Goal: Task Accomplishment & Management: Manage account settings

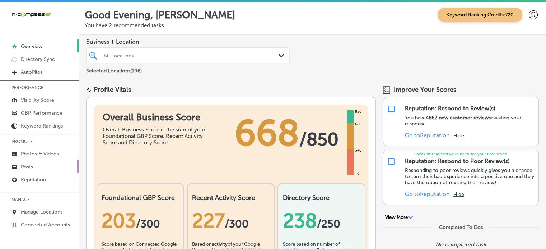
click at [50, 165] on link "Posts" at bounding box center [39, 166] width 79 height 13
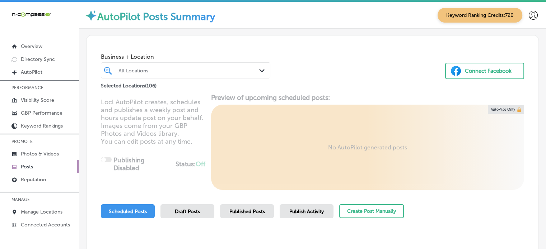
click at [221, 75] on div at bounding box center [179, 71] width 122 height 10
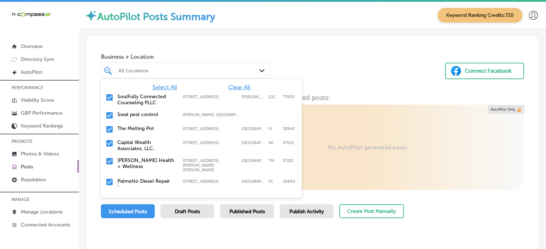
click at [231, 86] on span "Clear All" at bounding box center [239, 87] width 22 height 7
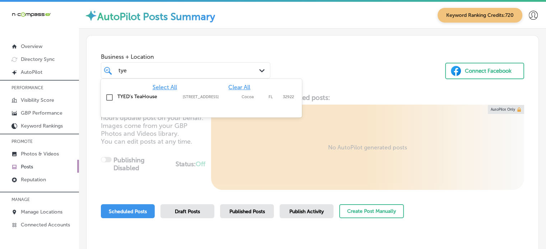
click at [143, 94] on label "TYED's TeaHouse" at bounding box center [146, 97] width 58 height 6
type input "tye"
click at [194, 75] on div "[PERSON_NAME]" at bounding box center [179, 71] width 122 height 10
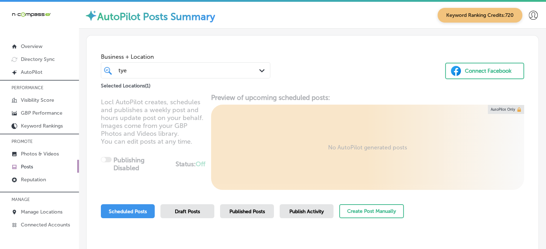
click at [194, 75] on div "[PERSON_NAME]" at bounding box center [179, 71] width 122 height 10
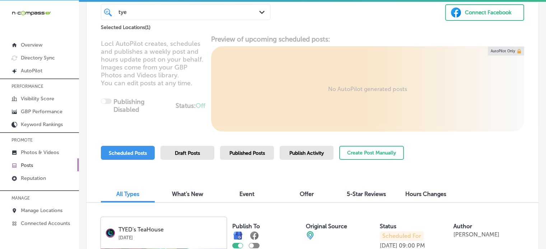
scroll to position [58, 0]
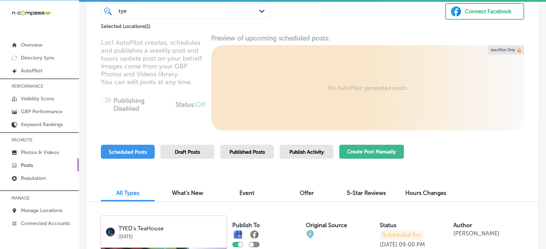
click at [354, 148] on button "Create Post Manually" at bounding box center [371, 152] width 65 height 14
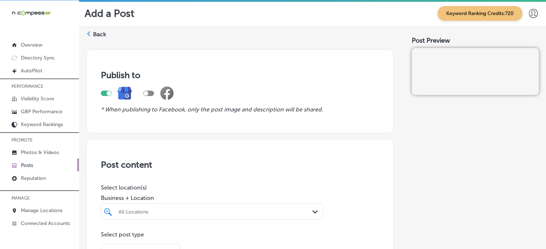
click at [232, 211] on div "All Locations Path Created with Sketch." at bounding box center [212, 212] width 222 height 16
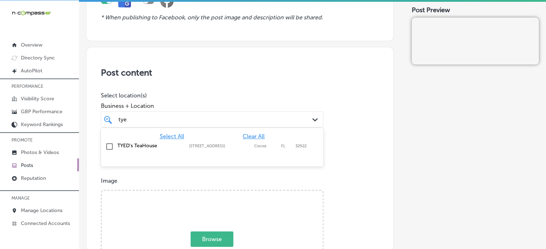
click at [146, 143] on label "TYED's TeaHouse" at bounding box center [149, 146] width 65 height 6
type input "tye"
click at [180, 99] on div "Business + Location option [STREET_ADDRESS]. option [STREET_ADDRESS]. 2 results…" at bounding box center [212, 113] width 222 height 29
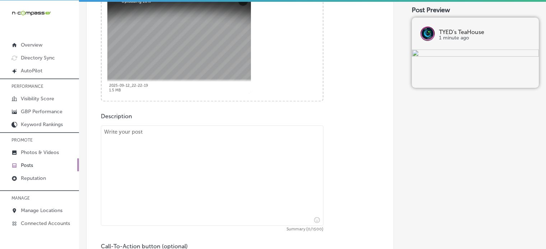
scroll to position [296, 0]
click at [237, 155] on textarea at bounding box center [212, 175] width 222 height 100
paste textarea ""At TYEDs TeaHouse, we offer a wide variety of kava drinks, perfect for those l…"
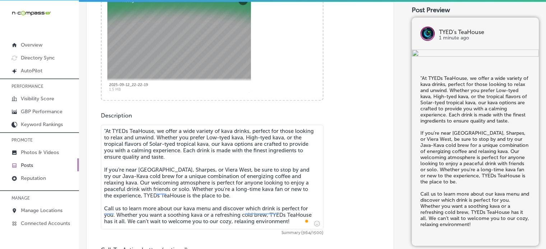
click at [106, 131] on textarea ""At TYEDs TeaHouse, we offer a wide variety of kava drinks, perfect for those l…" at bounding box center [212, 177] width 222 height 105
click at [143, 166] on textarea "At TYEDs TeaHouse, we offer a wide variety of kava drinks, perfect for those lo…" at bounding box center [212, 177] width 222 height 105
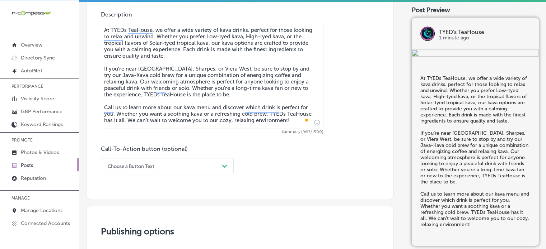
type textarea "At TYEDs TeaHouse, we offer a wide variety of kava drinks, perfect for those lo…"
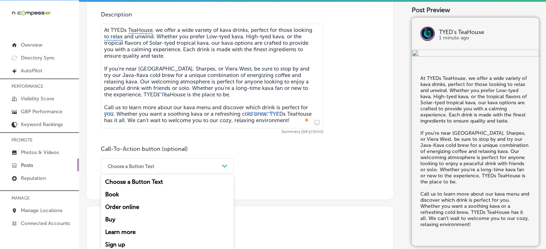
scroll to position [416, 0]
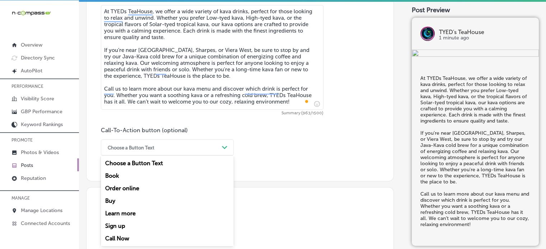
click at [160, 156] on div "option Book focused, 2 of 7. 7 results available. Use Up and Down to choose opt…" at bounding box center [167, 148] width 133 height 16
click at [149, 153] on div "Choose a Button Text Path Created with Sketch." at bounding box center [167, 148] width 133 height 16
click at [116, 238] on div "Call Now" at bounding box center [167, 238] width 133 height 13
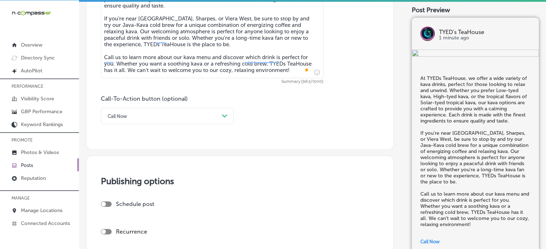
scroll to position [499, 0]
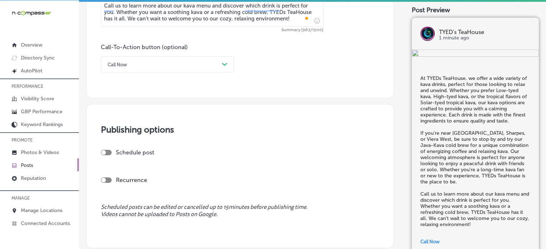
click at [109, 150] on div at bounding box center [106, 152] width 11 height 5
checkbox input "true"
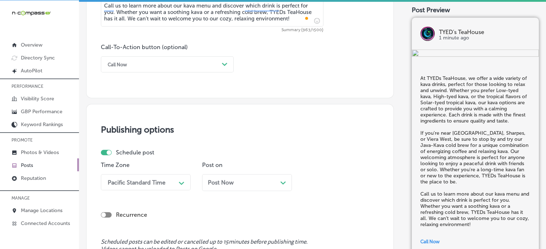
scroll to position [551, 0]
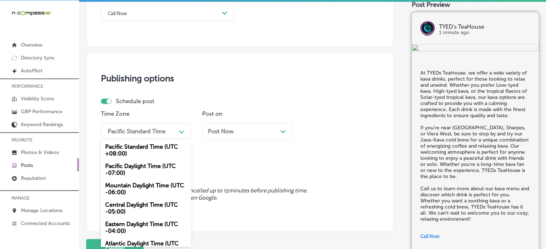
click at [150, 139] on div "option Pacific Daylight Time (UTC -07:00) focused, 2 of 6. 6 results available.…" at bounding box center [146, 131] width 90 height 16
click at [150, 187] on div "Mountain Daylight Time (UTC -06:00)" at bounding box center [146, 188] width 90 height 19
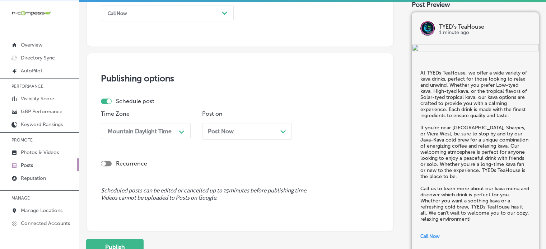
click at [235, 132] on div "Post Now Path Created with Sketch." at bounding box center [247, 131] width 78 height 7
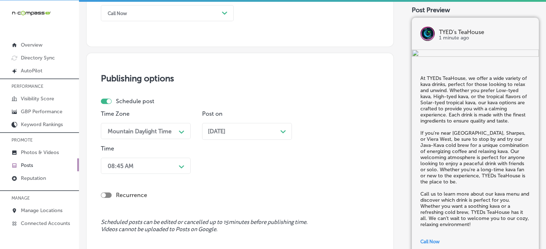
scroll to position [585, 0]
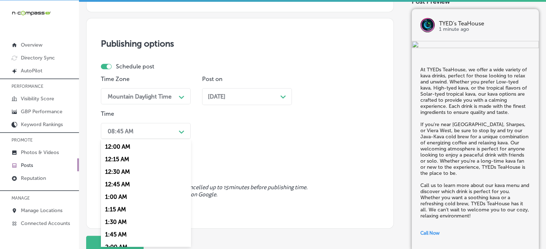
click at [171, 139] on div "option 12:30 AM focused, 3 of 96. 96 results available. Use Up and Down to choo…" at bounding box center [146, 131] width 90 height 16
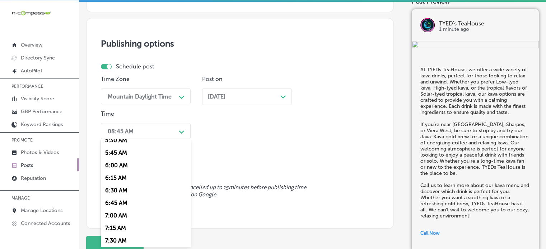
click at [121, 216] on div "7:00 AM" at bounding box center [146, 216] width 90 height 13
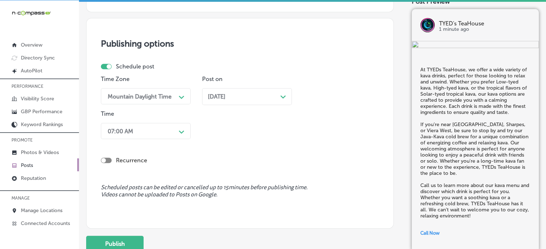
click at [225, 95] on span "[DATE]" at bounding box center [217, 96] width 18 height 7
click at [274, 132] on div "Time Zone Mountain Daylight Time Path Created with Sketch. Post on [DATE] Path …" at bounding box center [237, 109] width 272 height 66
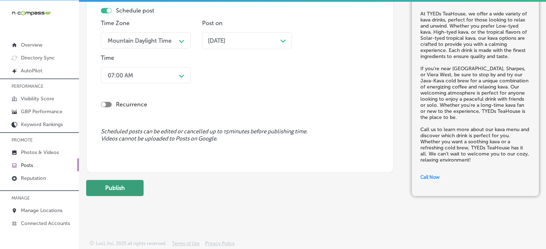
click at [120, 189] on button "Publish" at bounding box center [114, 188] width 57 height 16
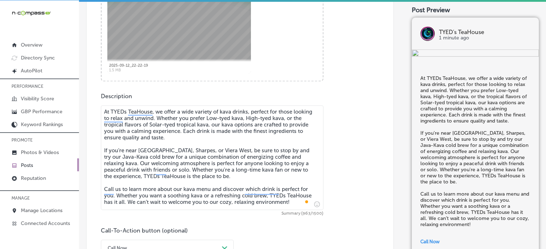
scroll to position [316, 0]
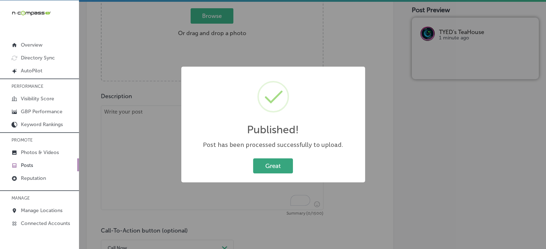
click at [279, 166] on button "Great" at bounding box center [273, 166] width 40 height 15
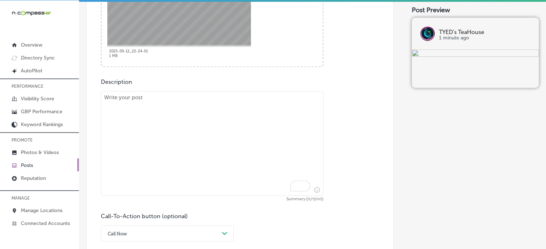
scroll to position [330, 0]
paste textarea ""At TYEDs TeaHouse, we offer something unique – our signature Tyedal Waves on t…"
click at [229, 113] on textarea "To enrich screen reader interactions, please activate Accessibility in Grammarl…" at bounding box center [212, 143] width 222 height 105
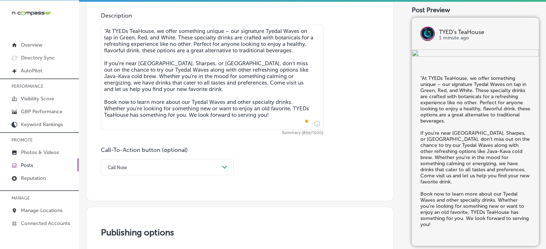
scroll to position [394, 0]
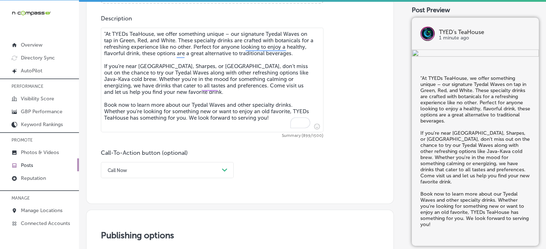
click at [108, 32] on textarea ""At TYEDs TeaHouse, we offer something unique – our signature Tyedal Waves on t…" at bounding box center [212, 80] width 222 height 105
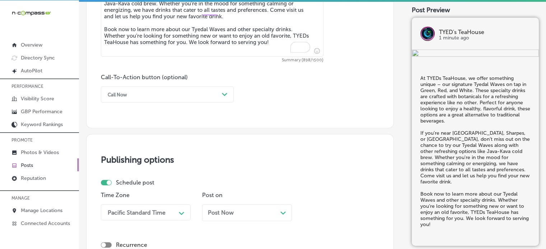
scroll to position [470, 0]
type textarea "At TYEDs TeaHouse, we offer something unique – our signature Tyedal Waves on ta…"
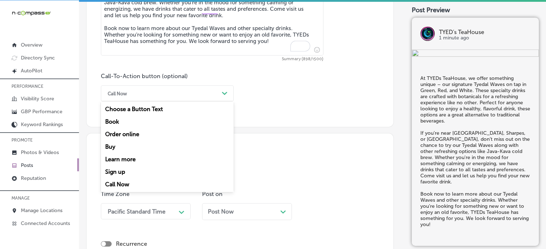
click at [204, 95] on div "Call Now" at bounding box center [161, 93] width 115 height 11
click at [119, 123] on div "Book" at bounding box center [167, 122] width 133 height 13
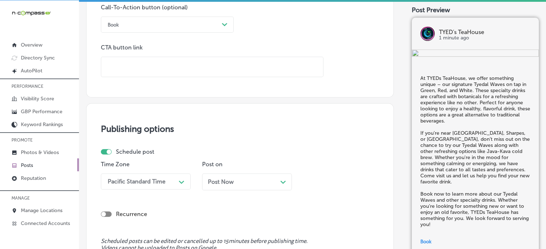
scroll to position [541, 0]
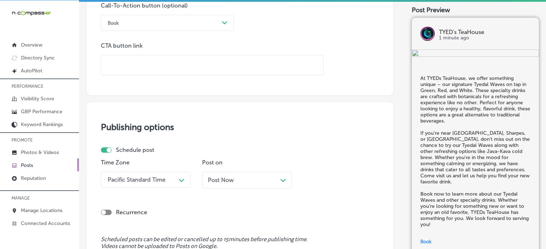
click at [214, 60] on input "text" at bounding box center [212, 65] width 222 height 20
paste input "[URL][DOMAIN_NAME]"
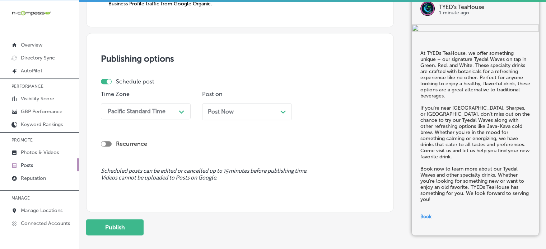
scroll to position [641, 0]
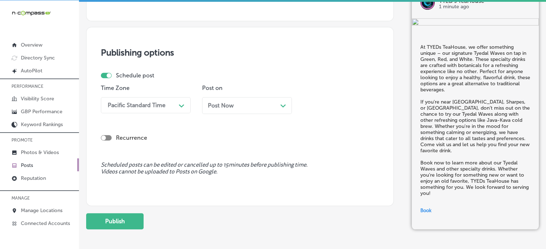
type input "[URL][DOMAIN_NAME]"
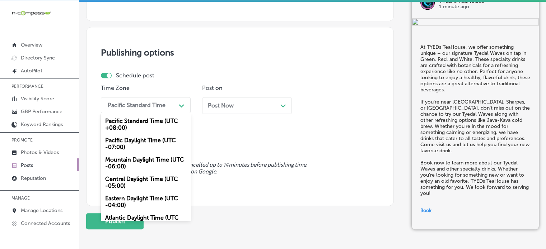
click at [185, 104] on div "Path Created with Sketch." at bounding box center [181, 104] width 11 height 11
click at [135, 165] on div "Mountain Daylight Time (UTC -06:00)" at bounding box center [146, 163] width 90 height 19
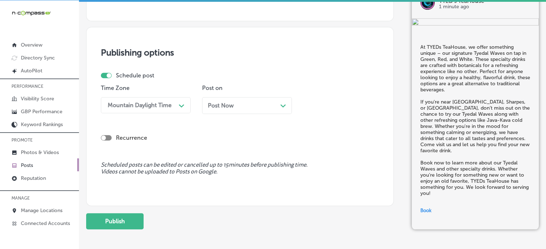
click at [230, 102] on span "Post Now" at bounding box center [221, 105] width 26 height 7
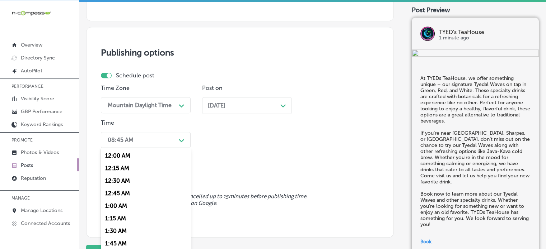
scroll to position [650, 0]
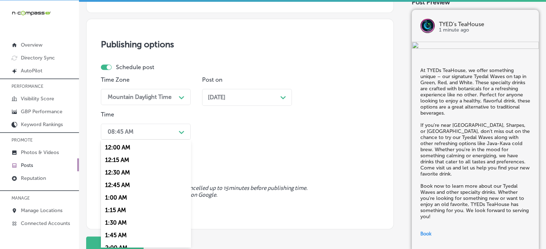
click at [164, 140] on div "option 7:00 AM, selected. option 12:00 AM focused, 1 of 96. 96 results availabl…" at bounding box center [146, 132] width 90 height 16
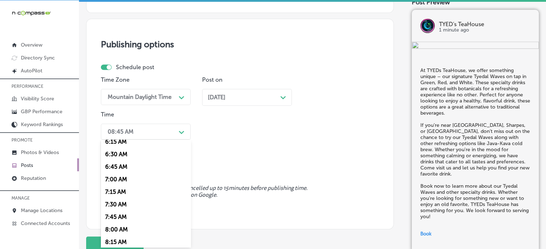
click at [116, 182] on div "7:00 AM" at bounding box center [146, 179] width 90 height 13
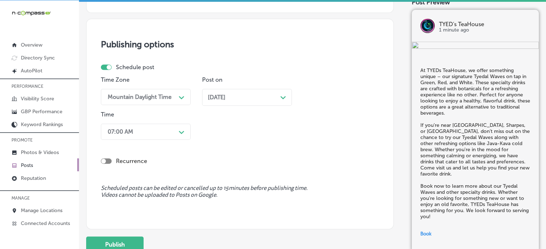
scroll to position [706, 0]
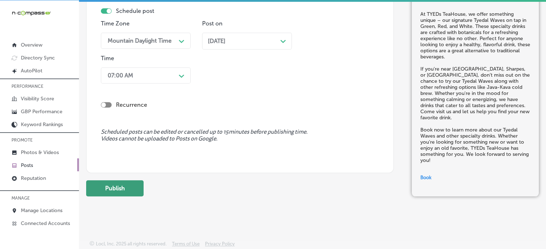
click at [121, 188] on button "Publish" at bounding box center [114, 188] width 57 height 16
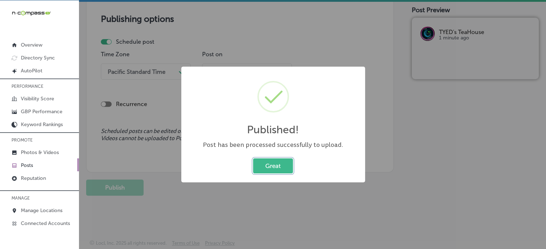
scroll to position [610, 0]
click at [275, 163] on button "Great" at bounding box center [273, 166] width 40 height 15
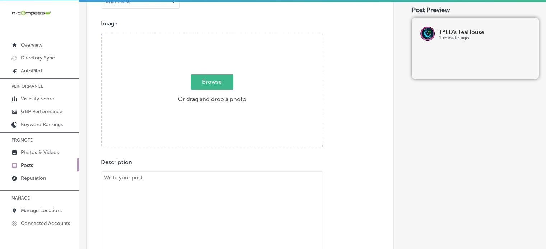
scroll to position [247, 0]
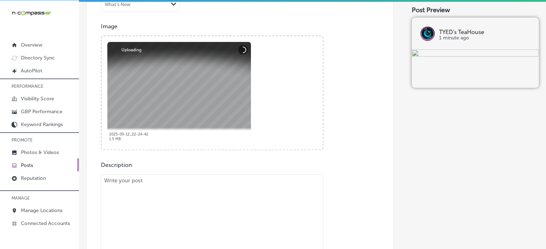
click at [244, 215] on textarea "To enrich screen reader interactions, please activate Accessibility in Grammarl…" at bounding box center [212, 226] width 222 height 105
paste textarea ""Looking for a refreshing and calming beverage? TYEDs TeaHouse has a wide selec…"
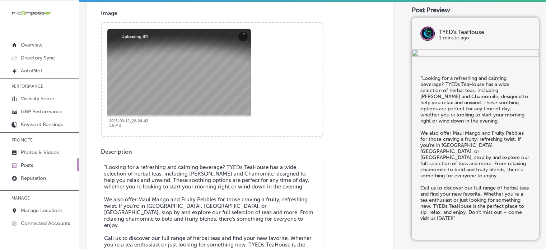
scroll to position [327, 0]
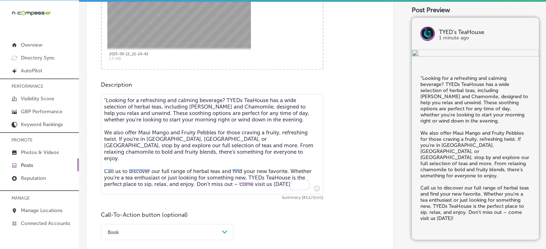
click at [104, 98] on textarea ""Looking for a refreshing and calming beverage? TYEDs TeaHouse has a wide selec…" at bounding box center [212, 144] width 222 height 100
click at [155, 143] on textarea "Looking for a refreshing and calming beverage? TYEDs TeaHouse has a wide select…" at bounding box center [212, 144] width 222 height 100
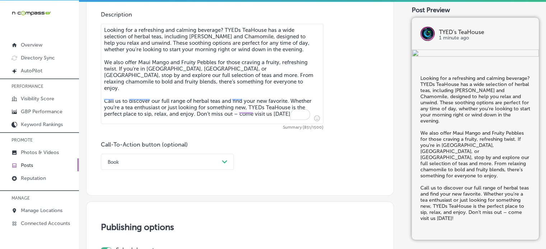
scroll to position [398, 0]
type textarea "Looking for a refreshing and calming beverage? TYEDs TeaHouse has a wide select…"
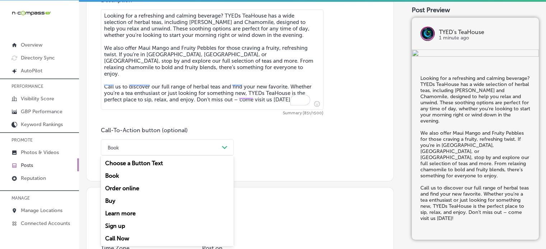
click at [180, 156] on div "option Book, selected. option Choose a Button Text focused, 1 of 7. 7 results a…" at bounding box center [167, 148] width 133 height 16
click at [124, 237] on div "Call Now" at bounding box center [167, 238] width 133 height 13
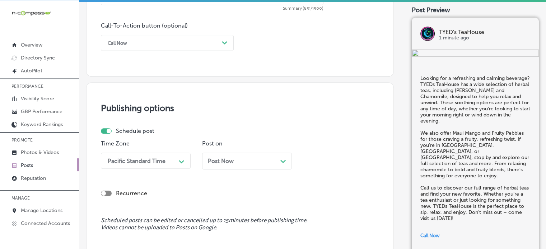
scroll to position [546, 0]
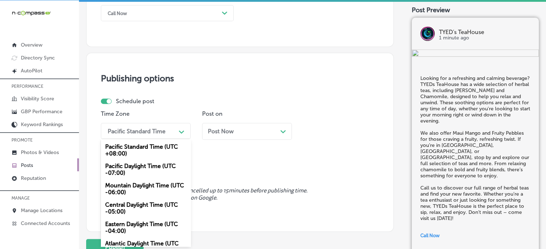
click at [165, 139] on div "option Mountain Daylight Time (UTC -06:00), selected. option Pacific Standard T…" at bounding box center [146, 131] width 90 height 16
click at [154, 186] on div "Mountain Daylight Time (UTC -06:00)" at bounding box center [146, 188] width 90 height 19
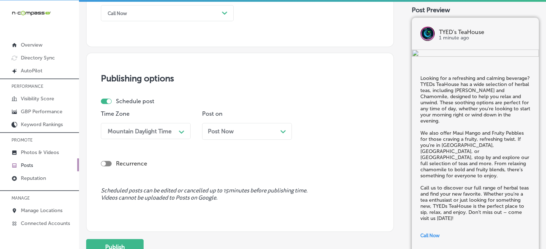
click at [238, 135] on div "Post Now Path Created with Sketch." at bounding box center [247, 131] width 90 height 17
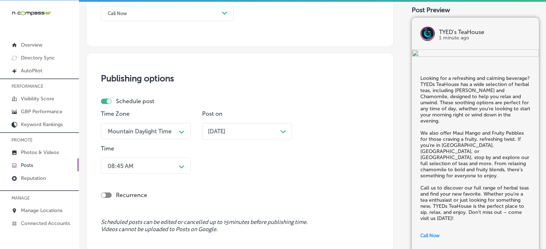
scroll to position [581, 0]
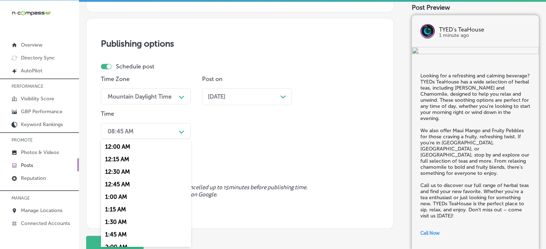
click at [161, 139] on div "option 7:00 AM, selected. option 12:30 AM focused, 3 of 96. 96 results availabl…" at bounding box center [146, 131] width 90 height 16
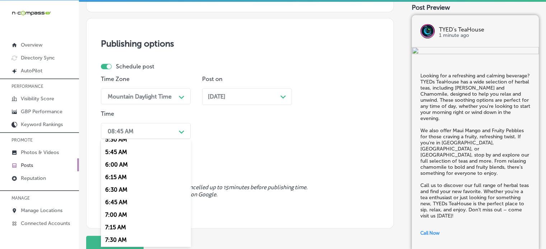
scroll to position [309, 0]
click at [124, 188] on div "7:00 AM" at bounding box center [146, 189] width 90 height 13
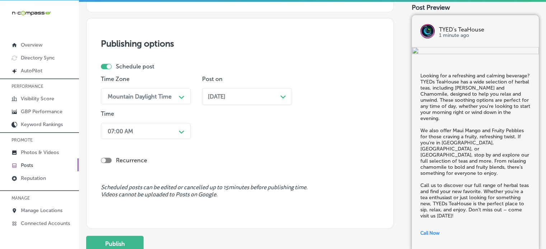
scroll to position [637, 0]
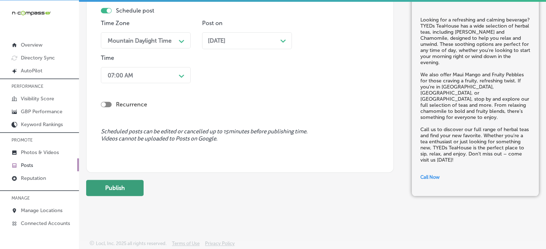
click at [133, 190] on button "Publish" at bounding box center [114, 188] width 57 height 16
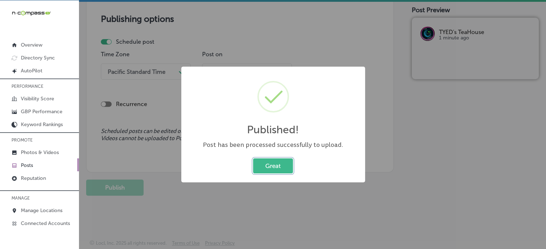
scroll to position [606, 0]
click at [281, 168] on button "Great" at bounding box center [273, 166] width 40 height 15
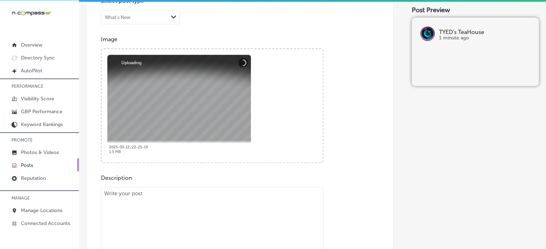
scroll to position [319, 0]
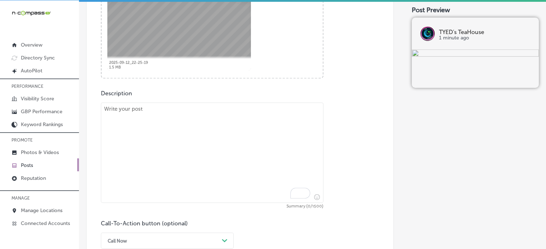
click at [233, 156] on textarea "To enrich screen reader interactions, please activate Accessibility in Grammarl…" at bounding box center [212, 153] width 222 height 100
paste textarea ""Cool off this October with a refreshing cold brew at TYEDs TeaHouse in [GEOGRA…"
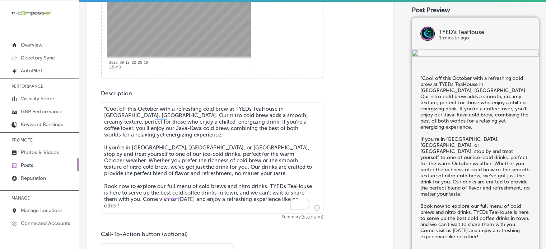
click at [106, 107] on textarea ""Cool off this October with a refreshing cold brew at TYEDs TeaHouse in [GEOGRA…" at bounding box center [212, 158] width 222 height 111
click at [160, 172] on textarea "Cool off this October with a refreshing cold brew at TYEDs TeaHouse in [GEOGRAP…" at bounding box center [212, 155] width 222 height 105
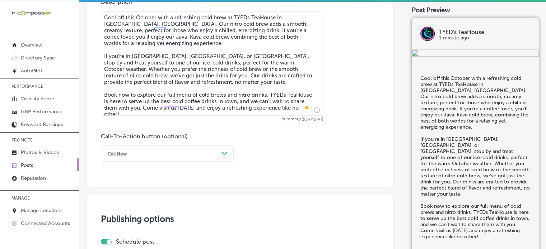
scroll to position [413, 0]
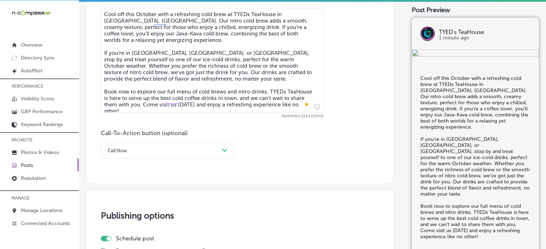
type textarea "Cool off this October with a refreshing cold brew at TYEDs TeaHouse in [GEOGRAP…"
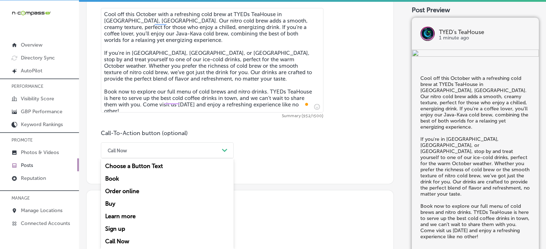
click at [186, 145] on div "Call Now" at bounding box center [161, 150] width 115 height 11
click at [122, 179] on div "Book" at bounding box center [167, 179] width 133 height 13
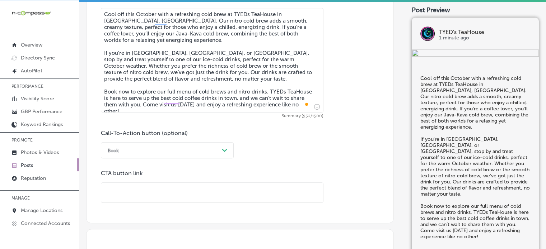
click at [160, 192] on input "text" at bounding box center [212, 193] width 222 height 20
paste input "[URL][DOMAIN_NAME]"
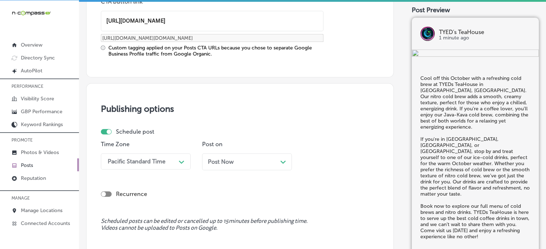
scroll to position [588, 0]
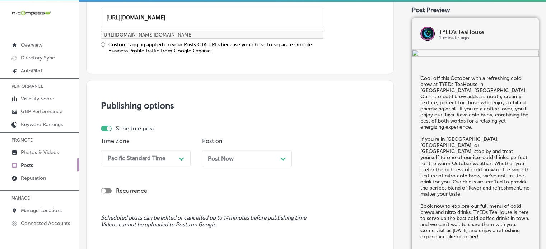
type input "[URL][DOMAIN_NAME]"
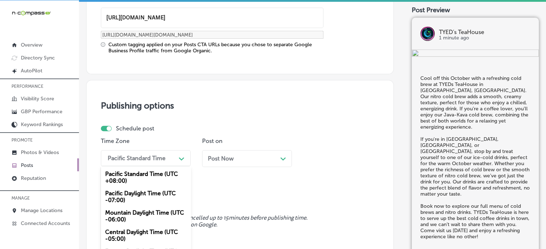
scroll to position [615, 0]
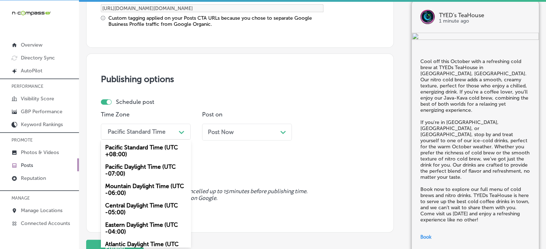
click at [165, 140] on div "option Mountain Daylight Time (UTC -06:00), selected. option Pacific Standard T…" at bounding box center [146, 132] width 90 height 16
click at [149, 186] on div "Mountain Daylight Time (UTC -06:00)" at bounding box center [146, 189] width 90 height 19
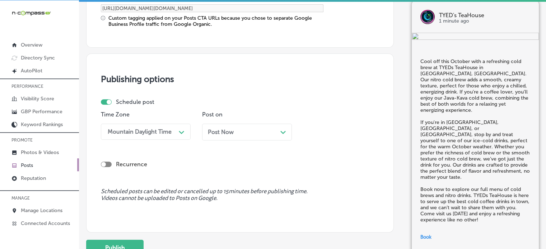
click at [261, 124] on div "Post Now Path Created with Sketch." at bounding box center [247, 132] width 90 height 17
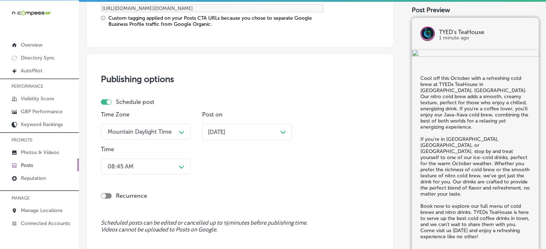
scroll to position [650, 0]
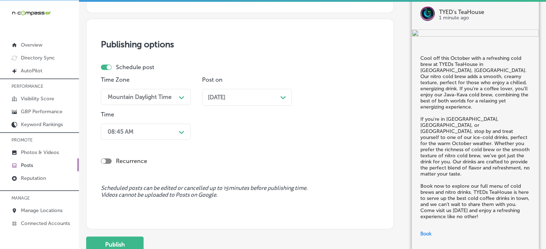
click at [149, 140] on div "08:45 AM Path Created with Sketch." at bounding box center [146, 132] width 90 height 16
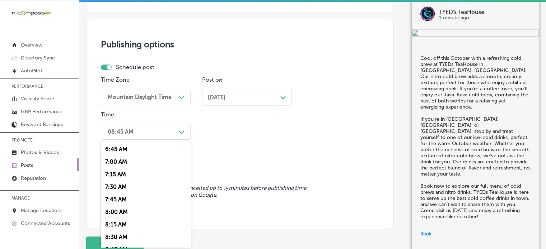
scroll to position [337, 0]
click at [110, 163] on div "7:00 AM" at bounding box center [146, 162] width 90 height 13
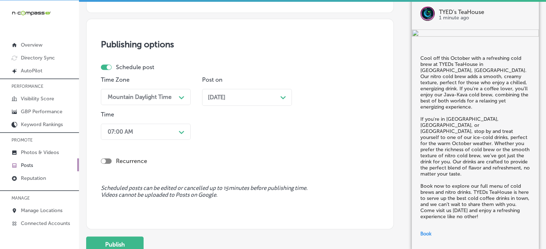
scroll to position [688, 0]
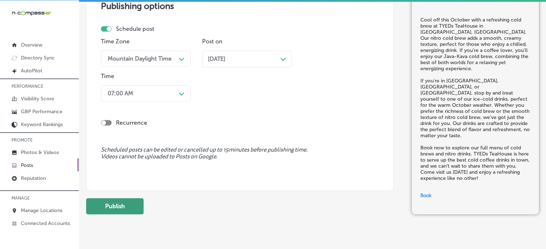
click at [115, 203] on button "Publish" at bounding box center [114, 206] width 57 height 16
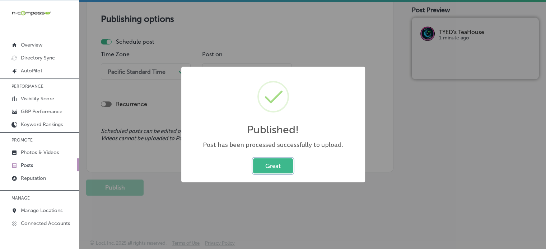
scroll to position [610, 0]
click at [283, 166] on button "Great" at bounding box center [273, 166] width 40 height 15
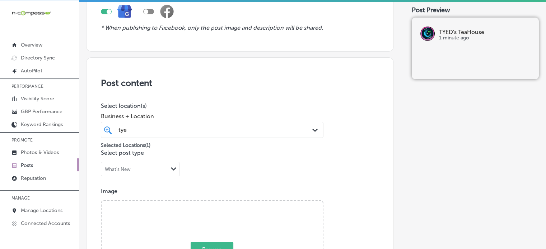
scroll to position [0, 0]
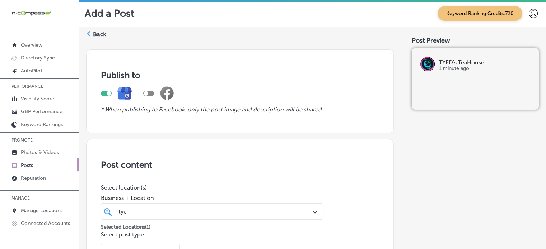
click at [104, 34] on label "Back" at bounding box center [99, 34] width 13 height 8
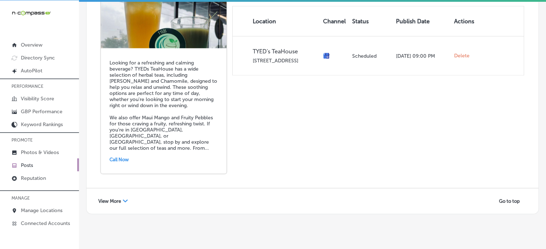
scroll to position [1624, 0]
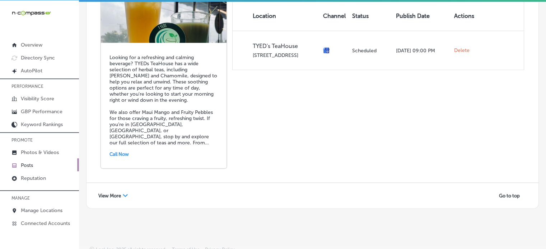
click at [114, 193] on span "View More" at bounding box center [109, 195] width 23 height 5
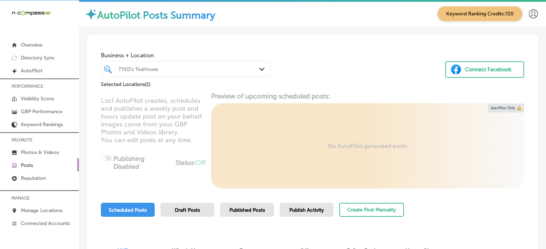
scroll to position [0, 0]
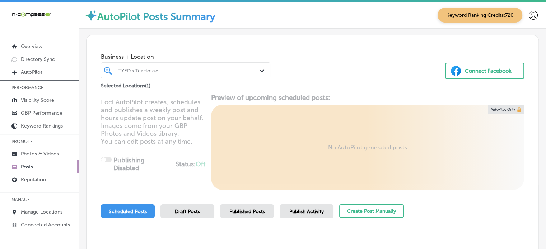
click at [34, 166] on link "Posts" at bounding box center [39, 166] width 79 height 13
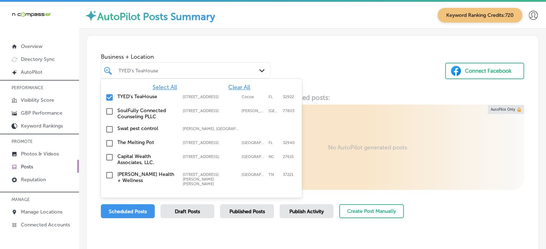
click at [197, 72] on div "TYED's TeaHouse" at bounding box center [188, 70] width 141 height 6
click at [236, 88] on span "Clear All" at bounding box center [239, 87] width 22 height 7
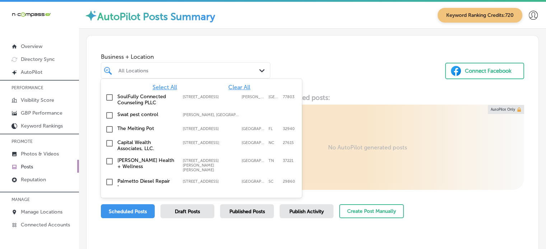
click at [180, 70] on div "All Locations" at bounding box center [188, 70] width 141 height 6
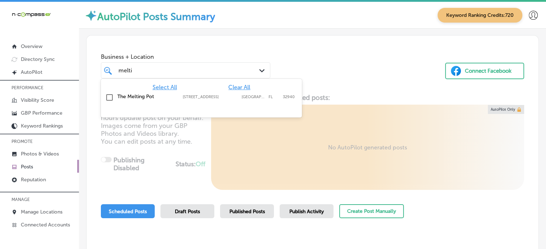
click at [119, 99] on label "The Melting Pot" at bounding box center [146, 97] width 58 height 6
type input "melti"
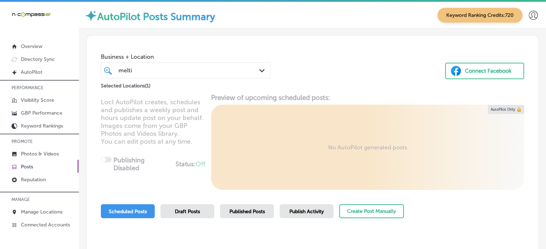
click at [208, 50] on div "Business + Location melti melti Path Created with Sketch." at bounding box center [185, 64] width 169 height 29
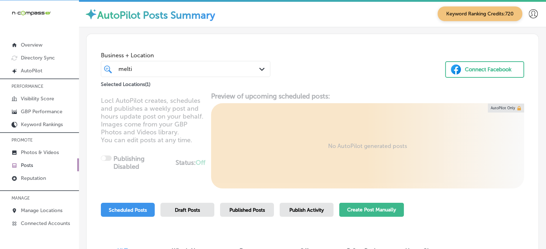
click at [366, 213] on button "Create Post Manually" at bounding box center [371, 210] width 65 height 14
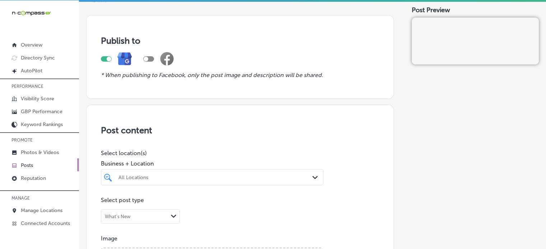
scroll to position [44, 0]
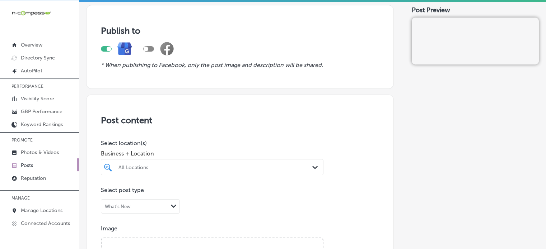
click at [211, 166] on div "All Locations Path Created with Sketch." at bounding box center [212, 167] width 222 height 16
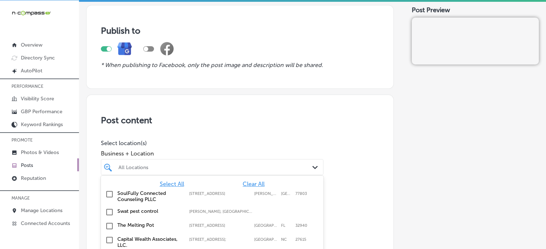
scroll to position [92, 0]
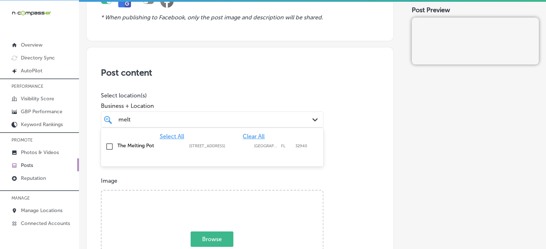
click at [132, 142] on div "The Melting Pot [STREET_ADDRESS][GEOGRAPHIC_DATA][STREET_ADDRESS]" at bounding box center [212, 146] width 217 height 11
type input "melt"
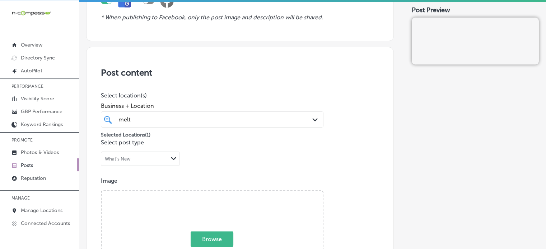
click at [192, 76] on h3 "Post content" at bounding box center [240, 72] width 278 height 10
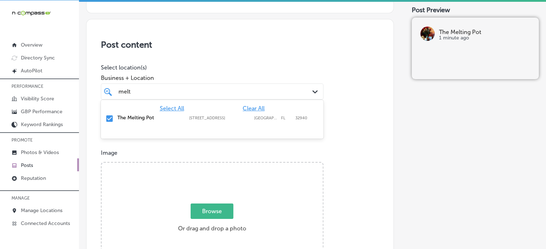
click at [224, 89] on div "melt melt" at bounding box center [203, 92] width 170 height 10
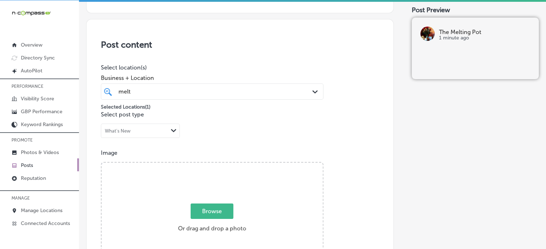
click at [225, 47] on h3 "Post content" at bounding box center [240, 44] width 278 height 10
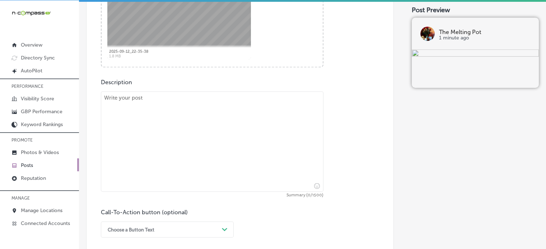
scroll to position [334, 0]
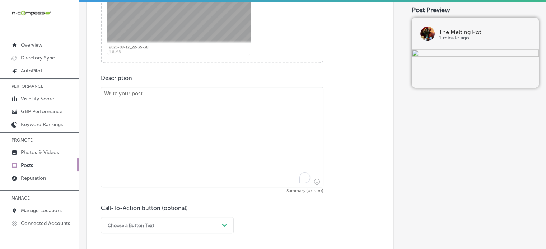
click at [225, 137] on textarea "To enrich screen reader interactions, please activate Accessibility in Grammarl…" at bounding box center [212, 137] width 222 height 100
paste textarea ""Looking for a fun and interactive dining experience? The Melting Pot in [GEOGR…"
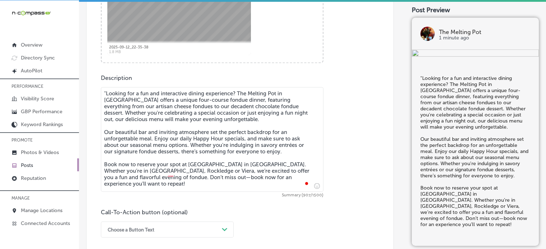
click at [104, 93] on textarea ""Looking for a fun and interactive dining experience? The Melting Pot in [GEOGR…" at bounding box center [212, 139] width 222 height 105
click at [160, 138] on textarea "Looking for a fun and interactive dining experience? The Melting Pot in [GEOGRA…" at bounding box center [212, 139] width 222 height 105
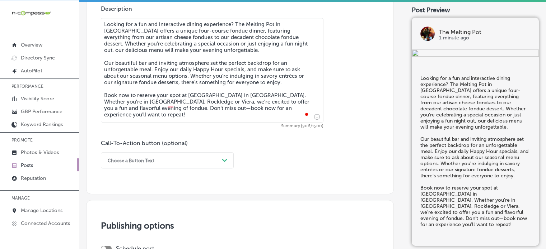
scroll to position [403, 0]
type textarea "Looking for a fun and interactive dining experience? The Melting Pot in [GEOGRA…"
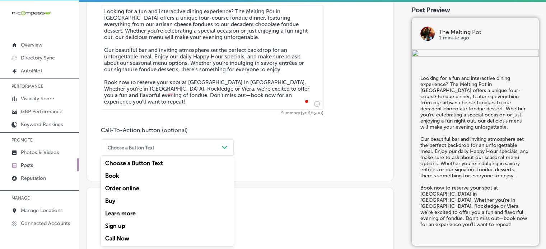
click at [178, 156] on div "option Choose a Button Text focused, 1 of 7. 7 results available. Use Up and Do…" at bounding box center [167, 148] width 133 height 16
click at [119, 176] on div "Book" at bounding box center [167, 176] width 133 height 13
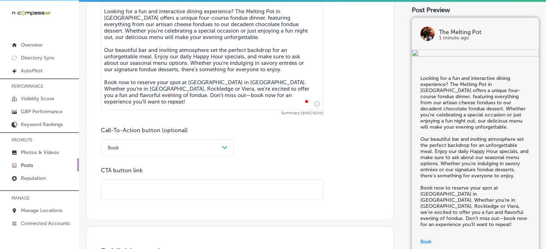
click at [156, 189] on input "text" at bounding box center [212, 190] width 222 height 20
paste input "[URL][DOMAIN_NAME]"
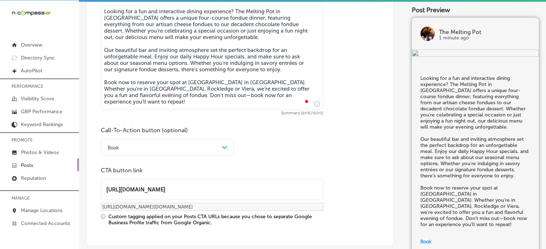
type input "[URL][DOMAIN_NAME]"
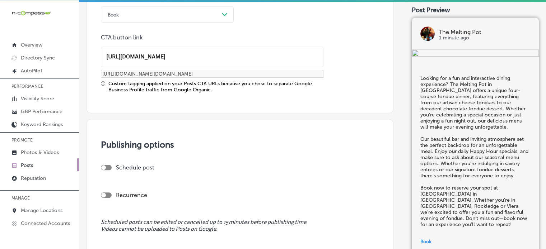
scroll to position [550, 0]
click at [105, 166] on div at bounding box center [103, 167] width 5 height 5
checkbox input "true"
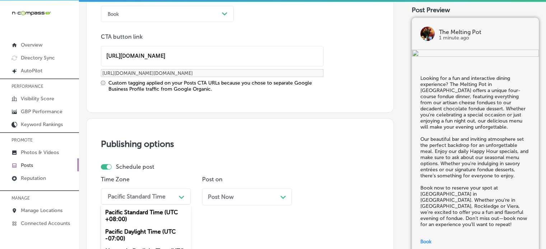
scroll to position [615, 0]
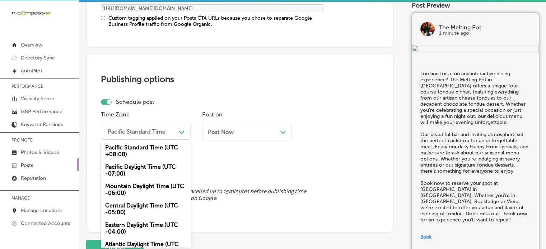
click at [144, 140] on div "option Central Daylight Time (UTC -05:00) focused, 4 of 6. 6 results available.…" at bounding box center [146, 132] width 90 height 16
click at [152, 186] on div "Mountain Daylight Time (UTC -06:00)" at bounding box center [146, 189] width 90 height 19
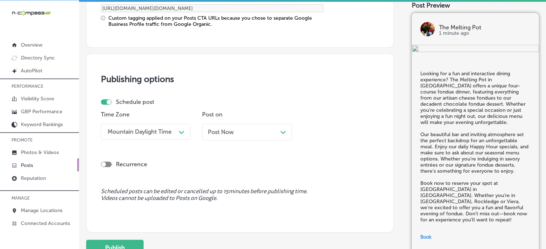
click at [251, 132] on div "Post Now Path Created with Sketch." at bounding box center [247, 132] width 78 height 7
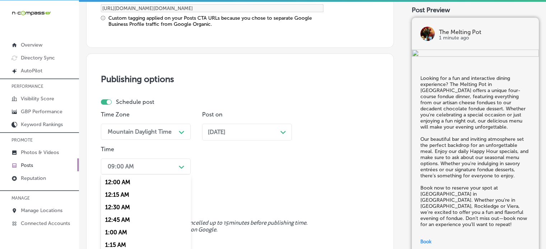
scroll to position [650, 0]
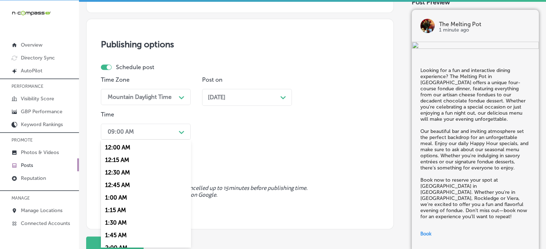
click at [174, 140] on div "option 12:30 AM focused, 3 of 96. 96 results available. Use Up and Down to choo…" at bounding box center [146, 132] width 90 height 16
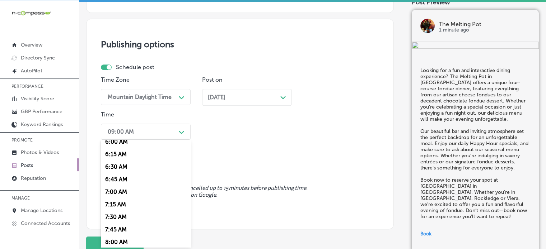
scroll to position [328, 0]
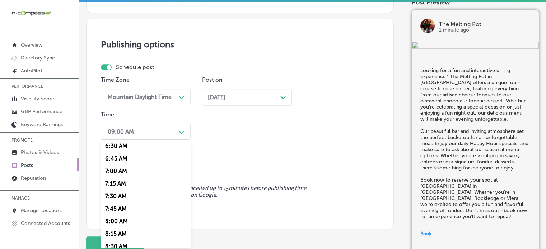
click at [119, 173] on div "7:00 AM" at bounding box center [146, 171] width 90 height 13
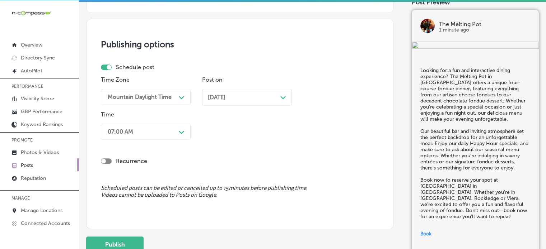
click at [129, 175] on div "Schedule post Time Zone Mountain Daylight Time Path Created with Sketch. Post o…" at bounding box center [240, 122] width 278 height 116
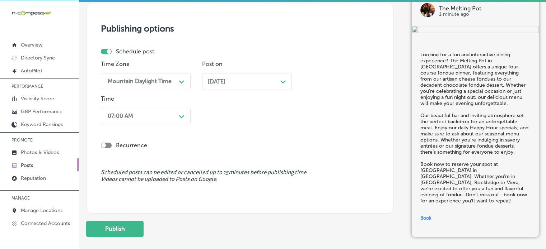
scroll to position [667, 0]
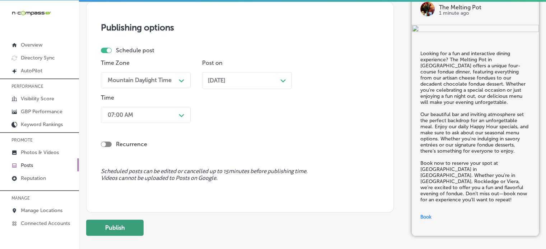
click at [122, 223] on button "Publish" at bounding box center [114, 228] width 57 height 16
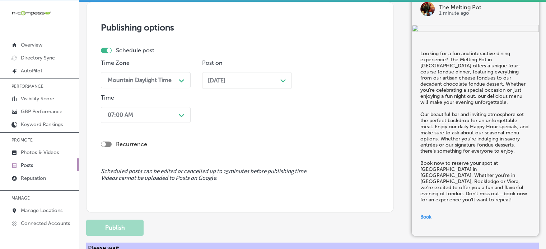
scroll to position [602, 0]
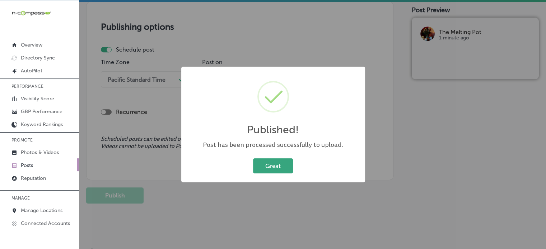
click at [283, 164] on button "Great" at bounding box center [273, 166] width 40 height 15
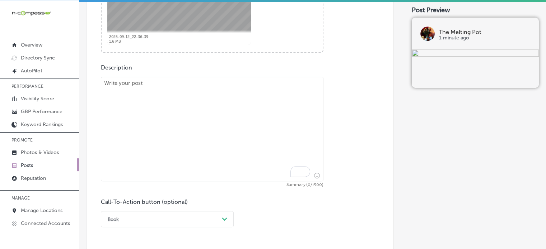
scroll to position [345, 0]
click at [217, 130] on textarea "To enrich screen reader interactions, please activate Accessibility in Grammarl…" at bounding box center [212, 128] width 222 height 105
paste textarea ""In the mood for some mouthwatering fondue? The Melting Pot offers an interacti…"
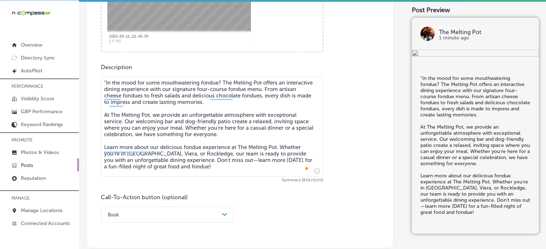
click at [106, 80] on textarea ""In the mood for some mouthwatering fondue? The Melting Pot offers an interacti…" at bounding box center [212, 126] width 222 height 100
type textarea "In the mood for some mouthwatering fondue? The Melting Pot offers an interactiv…"
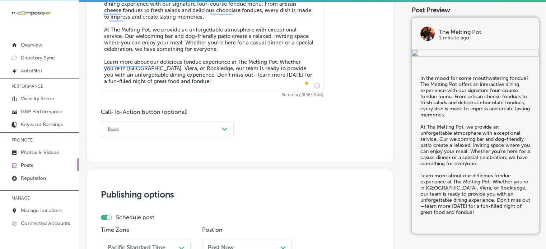
scroll to position [431, 0]
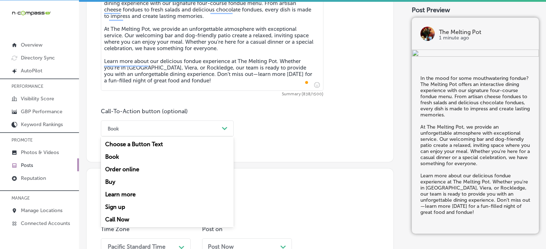
click at [187, 133] on div "Book" at bounding box center [161, 128] width 115 height 11
click at [140, 190] on div "Learn more" at bounding box center [167, 194] width 133 height 13
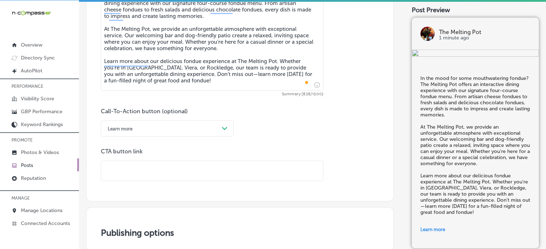
click at [156, 166] on input "text" at bounding box center [212, 171] width 222 height 20
paste input "[URL][DOMAIN_NAME]"
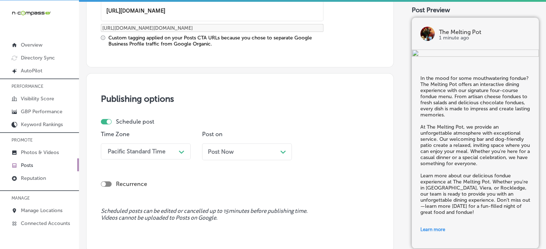
type input "[URL][DOMAIN_NAME]"
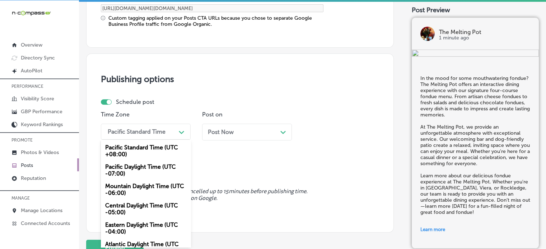
click at [174, 140] on div "option Mountain Daylight Time (UTC -06:00), selected. option Pacific Standard T…" at bounding box center [146, 132] width 90 height 16
click at [146, 182] on div "Mountain Daylight Time (UTC -06:00)" at bounding box center [146, 189] width 90 height 19
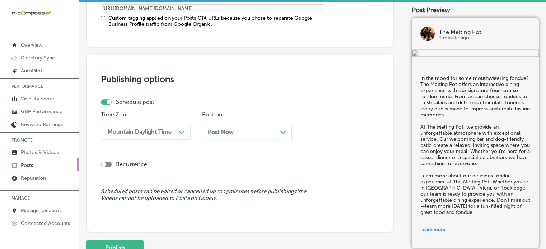
click at [237, 126] on div "Post Now Path Created with Sketch." at bounding box center [247, 132] width 90 height 17
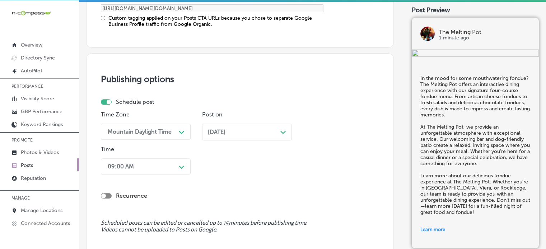
scroll to position [645, 0]
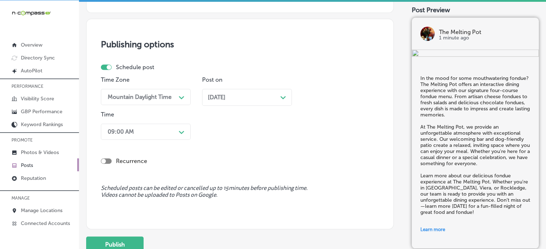
click at [168, 140] on div "09:00 AM Path Created with Sketch." at bounding box center [146, 132] width 90 height 16
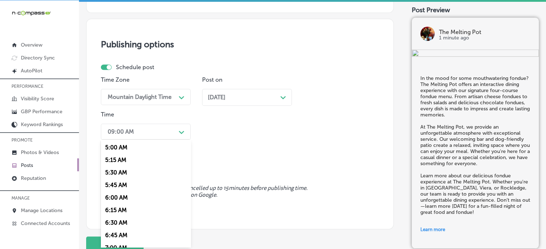
scroll to position [319, 0]
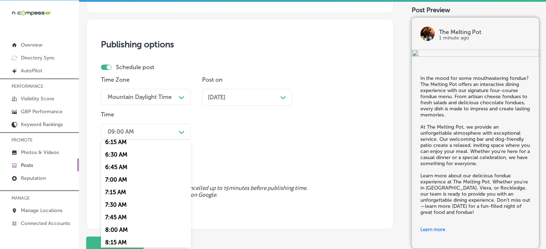
click at [119, 180] on div "7:00 AM" at bounding box center [146, 180] width 90 height 13
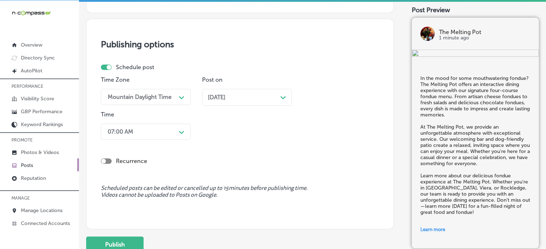
scroll to position [678, 0]
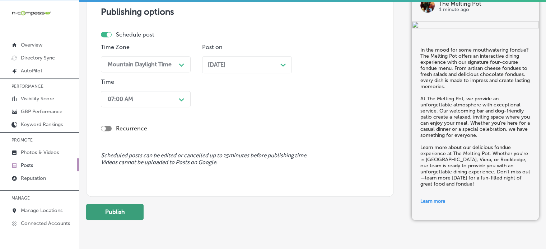
click at [135, 211] on button "Publish" at bounding box center [114, 212] width 57 height 16
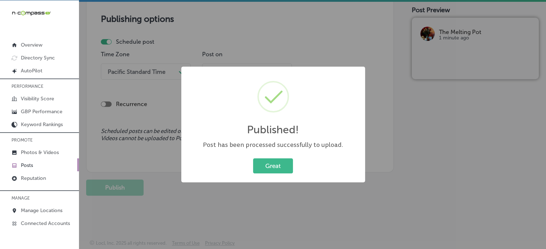
scroll to position [606, 0]
click at [288, 164] on button "Great" at bounding box center [273, 166] width 40 height 15
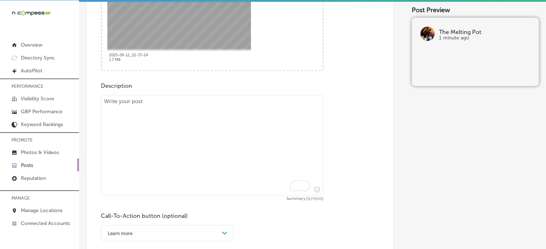
scroll to position [327, 0]
click at [257, 137] on textarea "To enrich screen reader interactions, please activate Accessibility in Grammarl…" at bounding box center [212, 144] width 222 height 100
paste textarea ""Looking for a memorable night out? The Melting Pot in [GEOGRAPHIC_DATA] offers…"
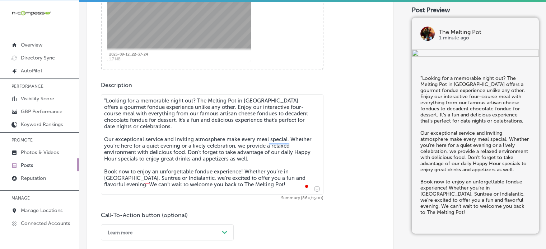
click at [105, 101] on textarea ""Looking for a memorable night out? The Melting Pot in [GEOGRAPHIC_DATA] offers…" at bounding box center [212, 144] width 222 height 100
type textarea "Looking for a memorable night out? The Melting Pot in [GEOGRAPHIC_DATA] offers …"
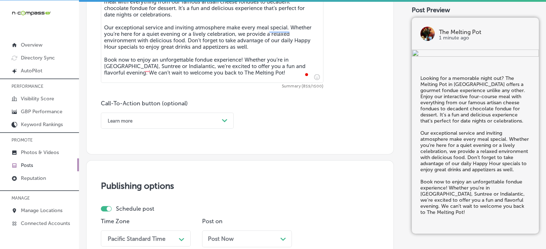
scroll to position [445, 0]
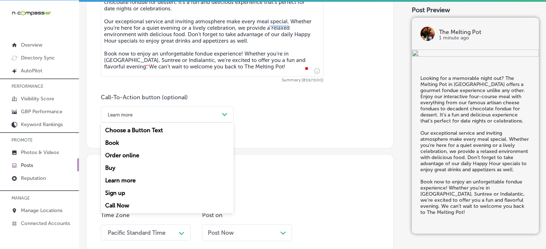
click at [161, 116] on div "Learn more" at bounding box center [161, 114] width 115 height 11
click at [116, 140] on div "Book" at bounding box center [167, 143] width 133 height 13
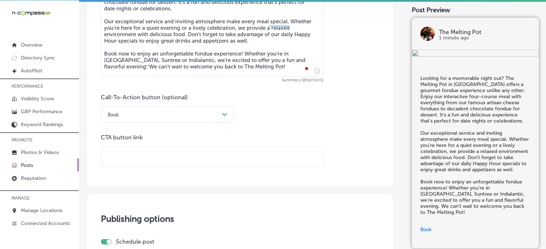
click at [158, 151] on input "text" at bounding box center [212, 157] width 222 height 20
paste input "[URL][DOMAIN_NAME]"
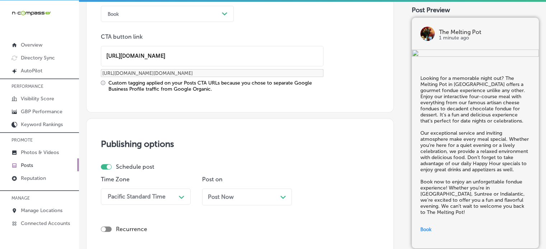
type input "[URL][DOMAIN_NAME]"
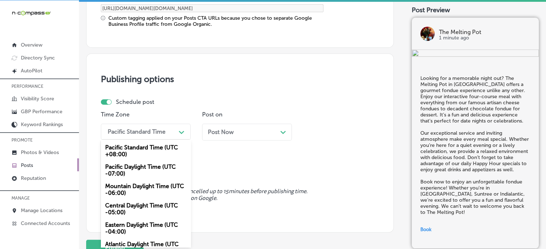
click at [164, 140] on div "option Mountain Daylight Time (UTC -06:00), selected. option Mountain Daylight …" at bounding box center [146, 132] width 90 height 16
click at [156, 189] on div "Mountain Daylight Time (UTC -06:00)" at bounding box center [146, 189] width 90 height 19
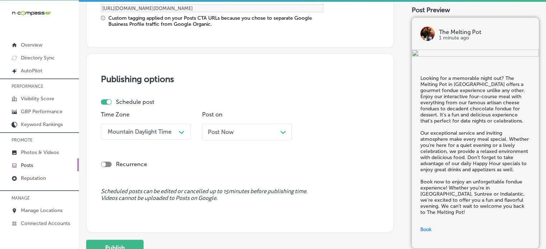
click at [256, 133] on div "Post Now Path Created with Sketch." at bounding box center [247, 132] width 78 height 7
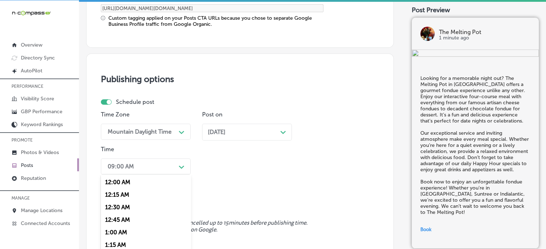
scroll to position [645, 0]
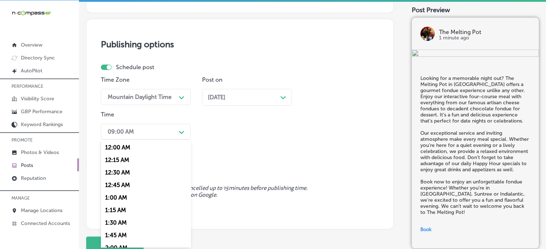
click at [166, 140] on div "option 7:00 AM, selected. option 12:30 AM focused, 3 of 96. 96 results availabl…" at bounding box center [146, 132] width 90 height 16
click at [124, 210] on div "7:00 AM" at bounding box center [146, 210] width 90 height 13
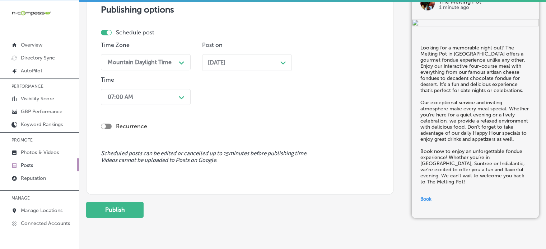
scroll to position [683, 0]
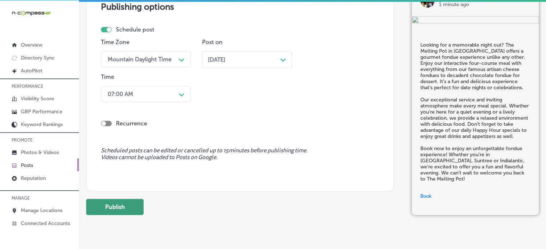
click at [125, 205] on button "Publish" at bounding box center [114, 207] width 57 height 16
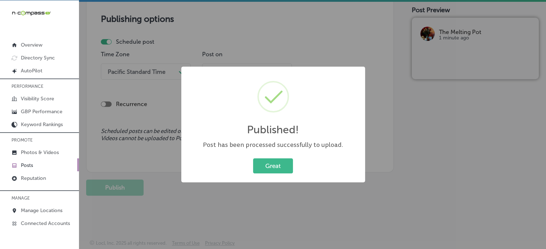
scroll to position [606, 0]
click at [222, 170] on div "Great Cancel" at bounding box center [272, 166] width 169 height 19
click at [273, 165] on button "Great" at bounding box center [273, 166] width 40 height 15
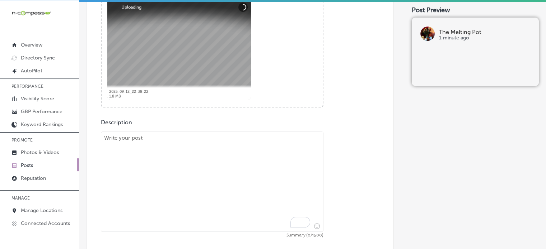
scroll to position [290, 0]
click at [222, 161] on textarea "To enrich screen reader interactions, please activate Accessibility in Grammarl…" at bounding box center [212, 181] width 222 height 100
paste textarea ""Craving a fun and interactive dining experience? The [GEOGRAPHIC_DATA] is the …"
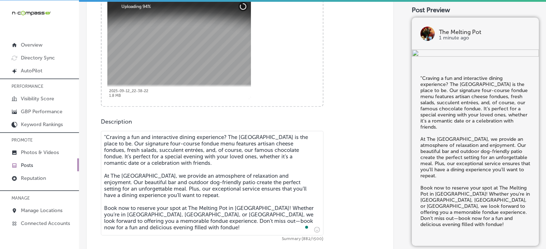
click at [107, 135] on textarea ""Craving a fun and interactive dining experience? The [GEOGRAPHIC_DATA] is the …" at bounding box center [212, 183] width 222 height 105
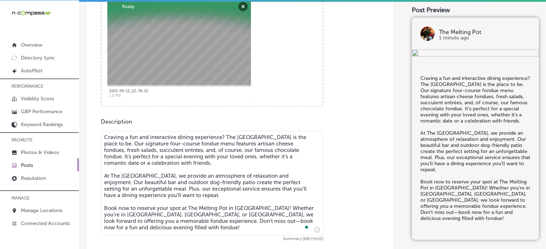
click at [170, 160] on textarea "Craving a fun and interactive dining experience? The [GEOGRAPHIC_DATA] is the p…" at bounding box center [212, 183] width 222 height 105
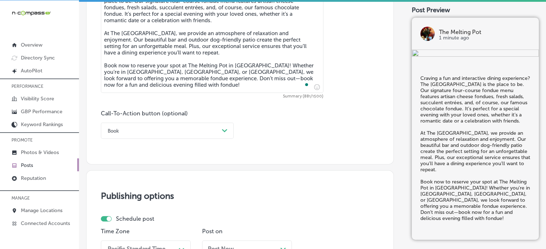
scroll to position [436, 0]
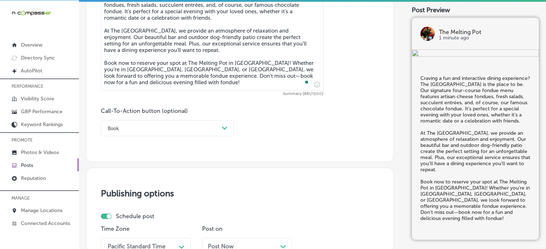
type textarea "Craving a fun and interactive dining experience? The [GEOGRAPHIC_DATA] is the p…"
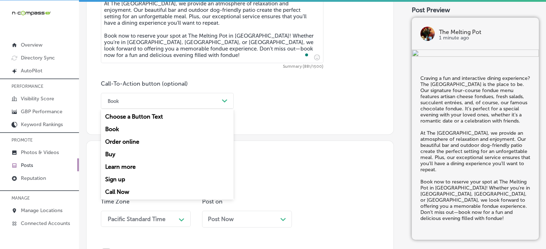
click at [162, 95] on div "Book" at bounding box center [161, 100] width 115 height 11
click at [117, 125] on div "Book" at bounding box center [167, 129] width 133 height 13
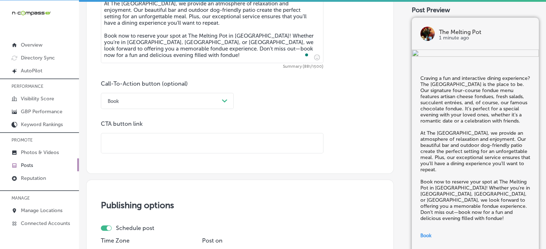
click at [151, 136] on input "text" at bounding box center [212, 143] width 222 height 20
paste input "[URL][DOMAIN_NAME]"
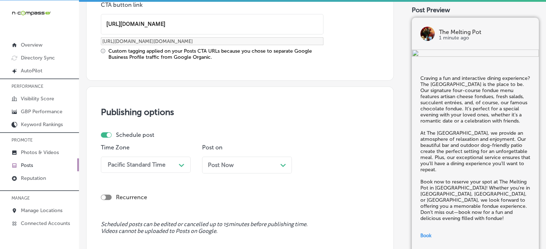
type input "[URL][DOMAIN_NAME]"
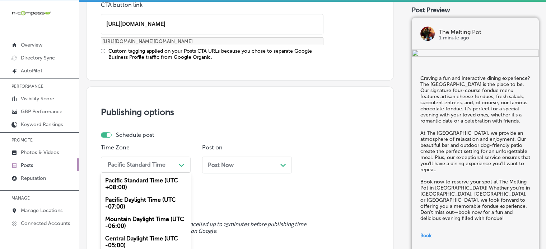
scroll to position [615, 0]
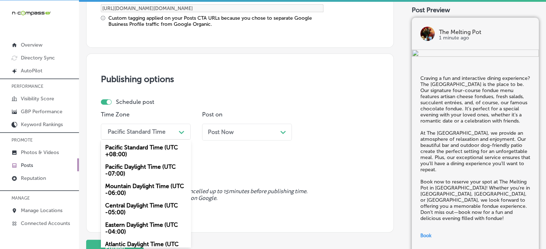
click at [150, 140] on div "option Mountain Daylight Time (UTC -06:00), selected. option Pacific Daylight T…" at bounding box center [146, 132] width 90 height 16
click at [144, 184] on div "Mountain Daylight Time (UTC -06:00)" at bounding box center [146, 189] width 90 height 19
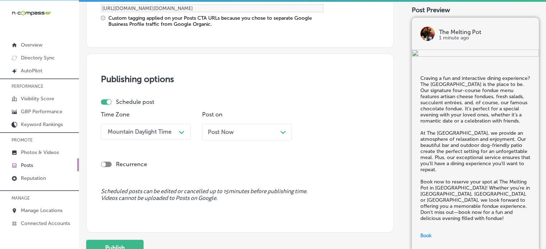
click at [227, 132] on span "Post Now" at bounding box center [221, 132] width 26 height 7
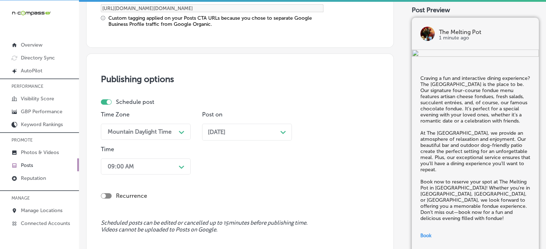
scroll to position [650, 0]
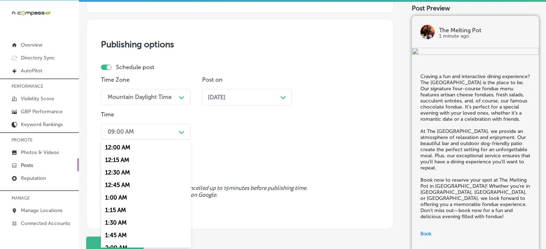
click at [162, 140] on div "option 7:00 AM, selected. option 12:30 AM focused, 3 of 96. 96 results availabl…" at bounding box center [146, 132] width 90 height 16
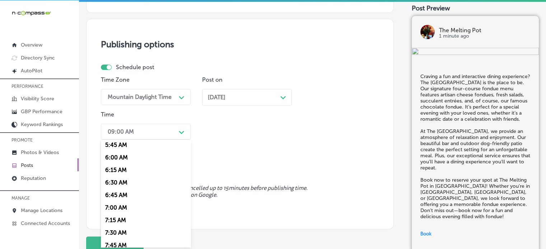
scroll to position [293, 0]
click at [119, 207] on div "7:00 AM" at bounding box center [146, 206] width 90 height 13
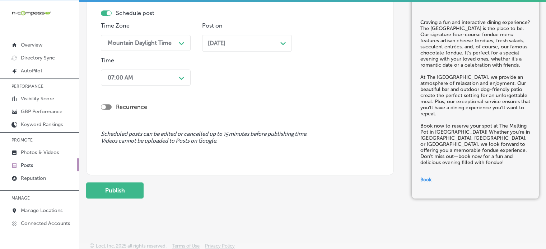
scroll to position [705, 0]
click at [126, 190] on button "Publish" at bounding box center [114, 190] width 57 height 16
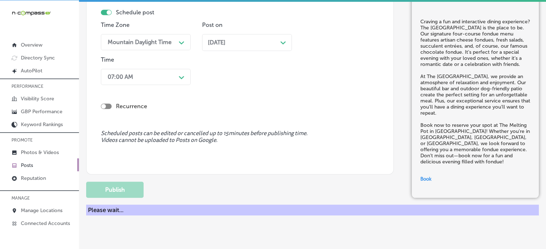
scroll to position [610, 0]
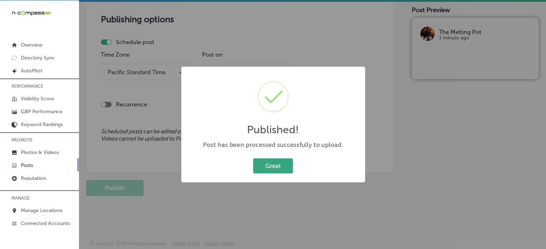
click at [281, 163] on button "Great" at bounding box center [273, 166] width 40 height 15
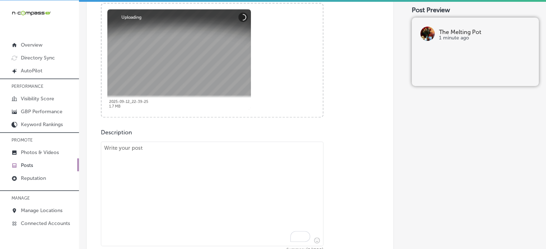
scroll to position [281, 0]
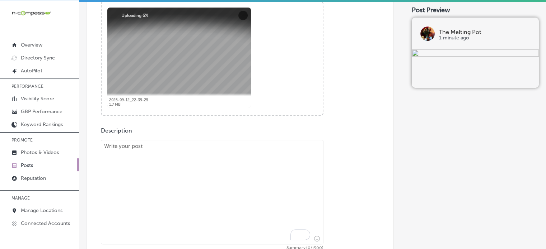
click at [246, 179] on textarea "To enrich screen reader interactions, please activate Accessibility in Grammarl…" at bounding box center [212, 192] width 222 height 105
paste textarea ""Looking for a unique dining experience? The Melting Pot offers an interactive …"
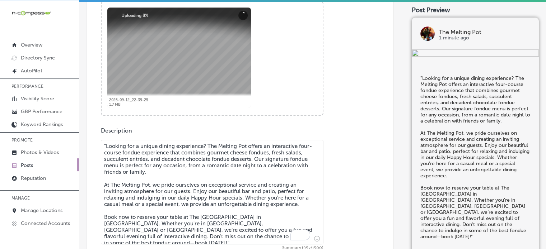
scroll to position [299, 0]
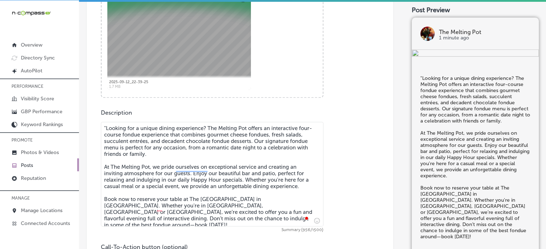
click at [106, 126] on textarea ""Looking for a unique dining experience? The Melting Pot offers an interactive …" at bounding box center [212, 174] width 222 height 105
click at [145, 166] on textarea "Looking for a unique dining experience? The Melting Pot offers an interactive f…" at bounding box center [212, 174] width 222 height 105
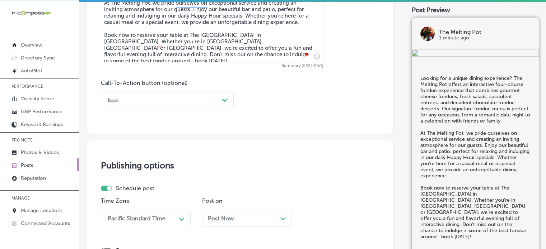
scroll to position [466, 0]
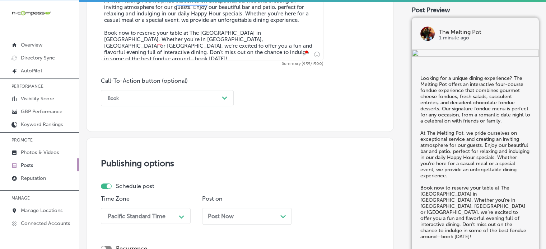
type textarea "Looking for a unique dining experience? The Melting Pot offers an interactive f…"
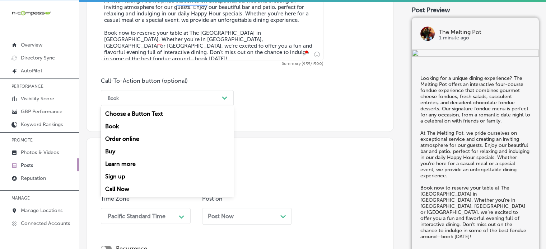
click at [207, 101] on div "Book" at bounding box center [161, 98] width 115 height 11
click at [120, 126] on div "Book" at bounding box center [167, 126] width 133 height 13
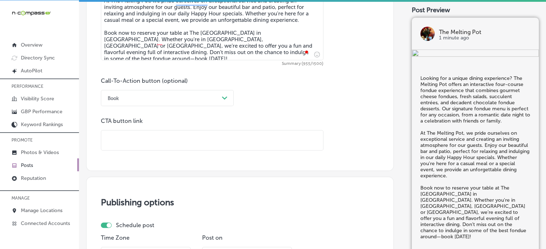
click at [203, 145] on input "text" at bounding box center [212, 141] width 222 height 20
paste input "[URL][DOMAIN_NAME]"
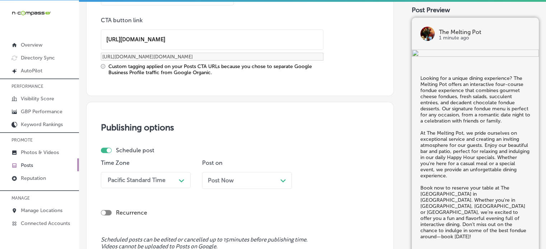
type input "[URL][DOMAIN_NAME]"
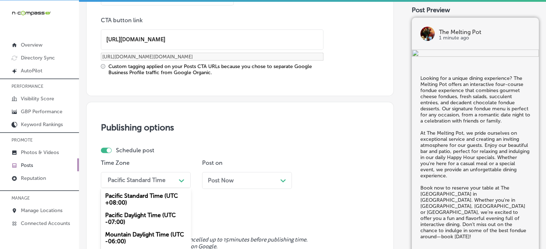
scroll to position [615, 0]
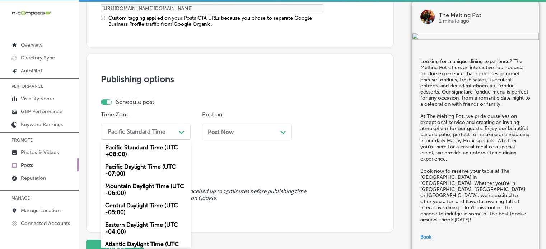
click at [158, 140] on div "option Mountain Daylight Time (UTC -06:00), selected. option Pacific Daylight T…" at bounding box center [146, 132] width 90 height 16
click at [142, 190] on div "Mountain Daylight Time (UTC -06:00)" at bounding box center [146, 189] width 90 height 19
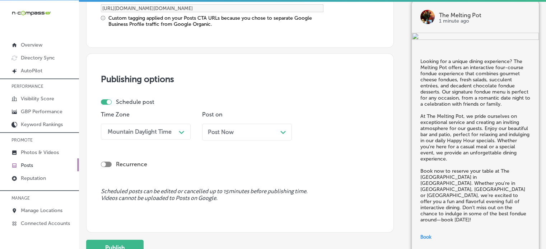
click at [241, 129] on div "Post Now Path Created with Sketch." at bounding box center [247, 132] width 78 height 7
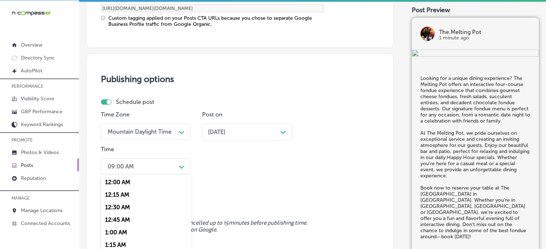
scroll to position [650, 0]
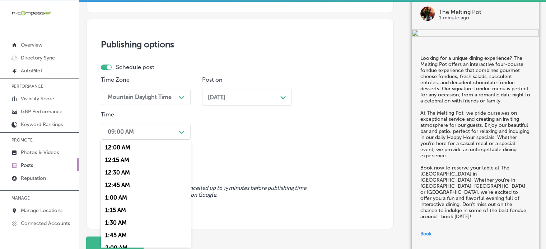
click at [163, 140] on div "option 7:00 AM, selected. option 12:30 AM focused, 3 of 96. 96 results availabl…" at bounding box center [146, 132] width 90 height 16
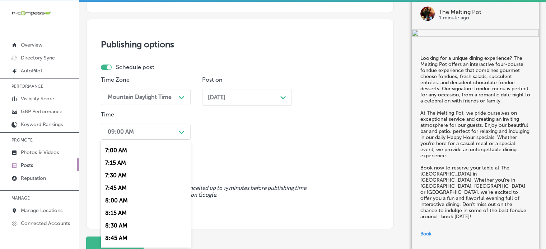
click at [115, 152] on div "7:00 AM" at bounding box center [146, 150] width 90 height 13
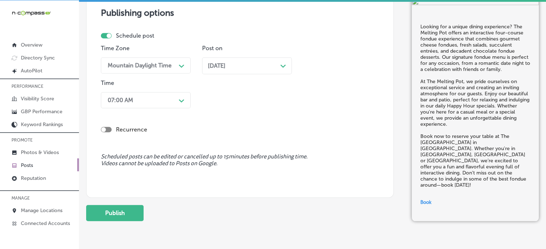
scroll to position [683, 0]
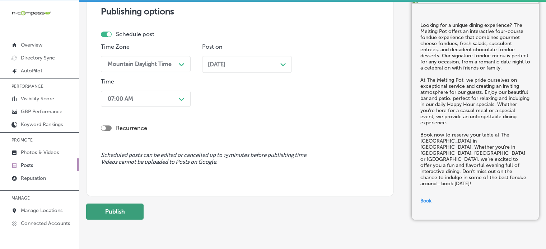
click at [116, 209] on button "Publish" at bounding box center [114, 212] width 57 height 16
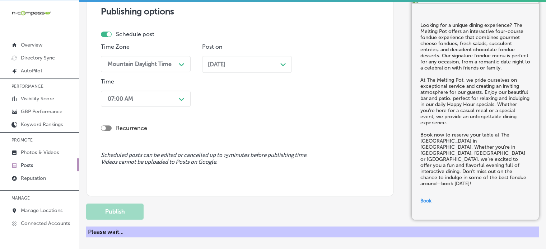
scroll to position [610, 0]
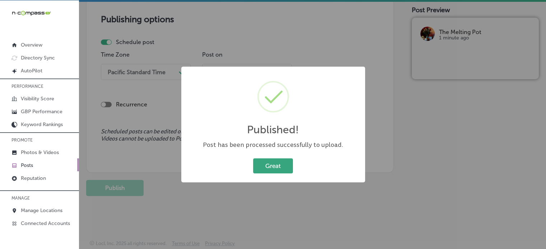
click at [280, 165] on button "Great" at bounding box center [273, 166] width 40 height 15
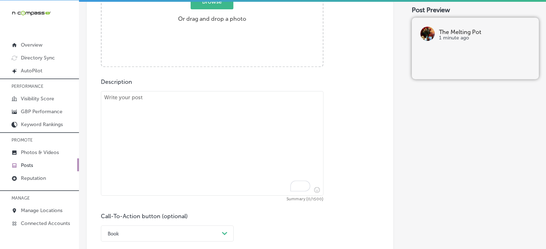
scroll to position [325, 0]
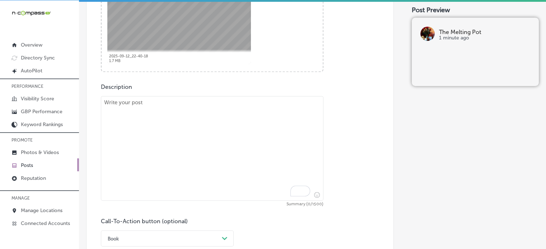
click at [248, 142] on textarea "To enrich screen reader interactions, please activate Accessibility in Grammarl…" at bounding box center [212, 148] width 222 height 105
paste textarea ""Looking for the best place to enjoy fondue? The Melting Pot offers an unforget…"
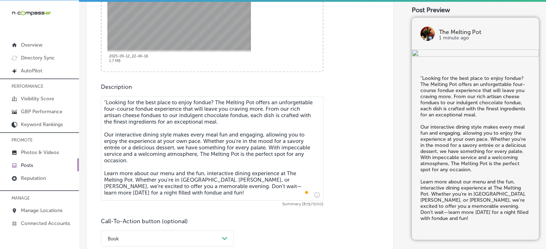
click at [106, 102] on textarea ""Looking for the best place to enjoy fondue? The Melting Pot offers an unforget…" at bounding box center [212, 148] width 222 height 105
click at [156, 138] on textarea "Looking for the best place to enjoy fondue? The Melting Pot offers an unforgett…" at bounding box center [212, 148] width 222 height 105
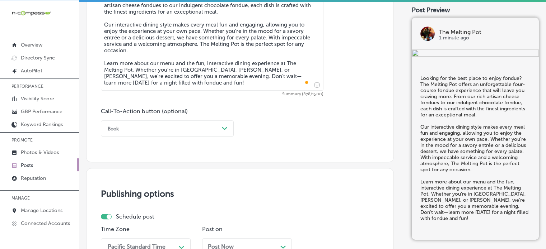
scroll to position [443, 0]
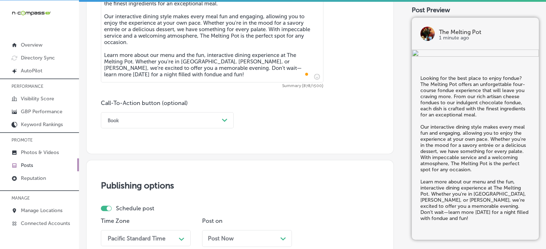
type textarea "Looking for the best place to enjoy fondue? The Melting Pot offers an unforgett…"
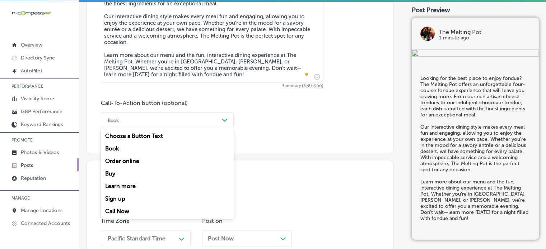
click at [158, 116] on div "Book" at bounding box center [161, 120] width 115 height 11
click at [125, 187] on div "Learn more" at bounding box center [167, 186] width 133 height 13
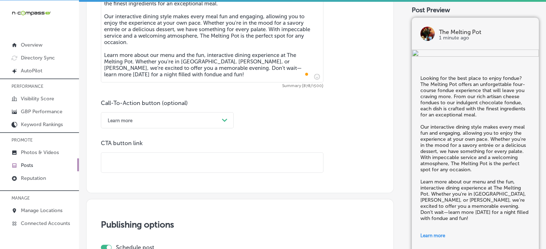
click at [143, 167] on input "text" at bounding box center [212, 163] width 222 height 20
paste input "[URL][DOMAIN_NAME]"
type input "[URL][DOMAIN_NAME]"
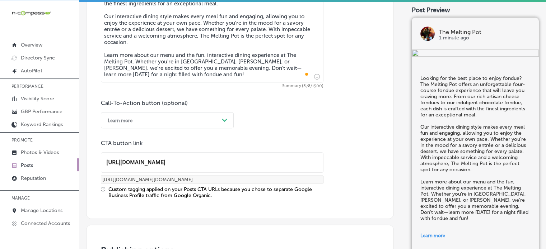
click at [155, 187] on div "Custom tagging applied on your Posts CTA URLs because you chose to separate Goo…" at bounding box center [215, 193] width 215 height 12
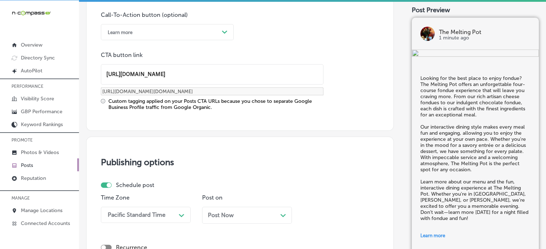
scroll to position [615, 0]
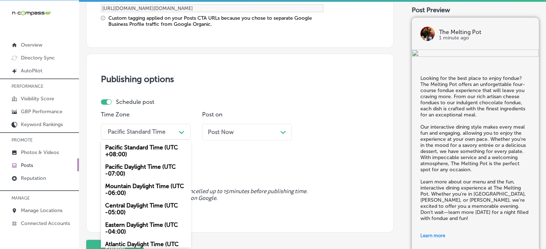
click at [168, 140] on div "option Mountain Daylight Time (UTC -06:00), selected. option Central Daylight T…" at bounding box center [146, 132] width 90 height 16
click at [142, 186] on div "Mountain Daylight Time (UTC -06:00)" at bounding box center [146, 189] width 90 height 19
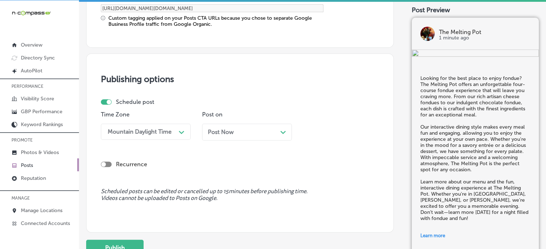
click at [258, 131] on div "Post Now Path Created with Sketch." at bounding box center [247, 132] width 78 height 7
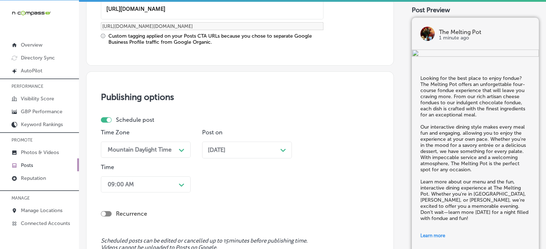
scroll to position [650, 0]
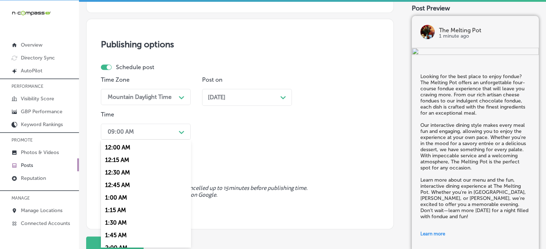
click at [171, 140] on div "option 7:00 AM, selected. option 12:45 AM focused, 4 of 96. 96 results availabl…" at bounding box center [146, 132] width 90 height 16
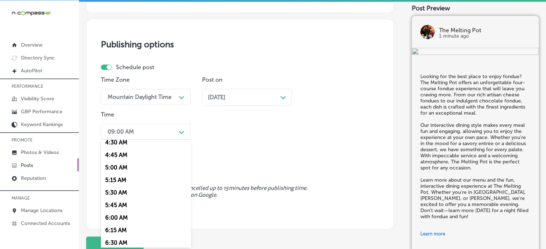
scroll to position [306, 0]
click at [117, 193] on div "7:00 AM" at bounding box center [146, 193] width 90 height 13
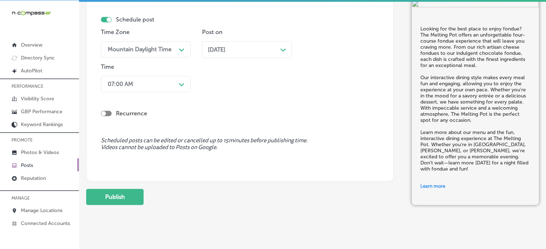
scroll to position [699, 0]
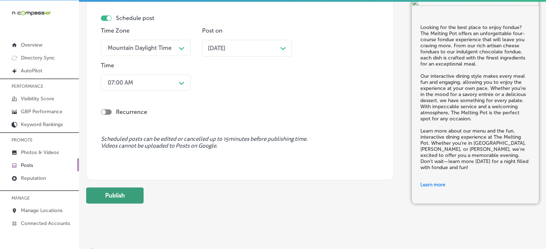
click at [124, 202] on button "Publish" at bounding box center [114, 196] width 57 height 16
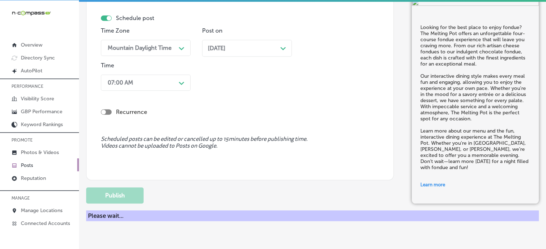
scroll to position [610, 0]
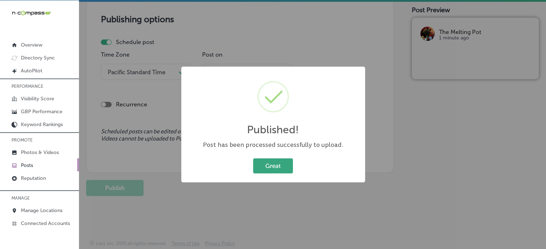
click at [270, 169] on button "Great" at bounding box center [273, 166] width 40 height 15
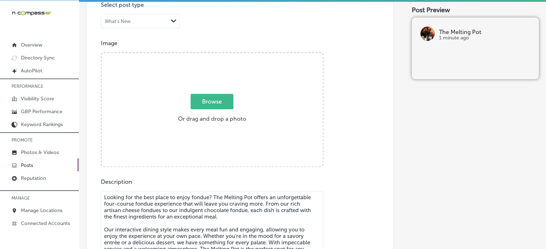
scroll to position [225, 0]
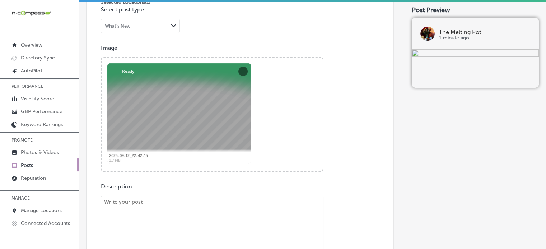
click at [241, 211] on textarea "To enrich screen reader interactions, please activate Accessibility in Grammarl…" at bounding box center [212, 248] width 222 height 105
paste textarea ""In the mood for a delicious and interactive dining experience? The Melting Pot…"
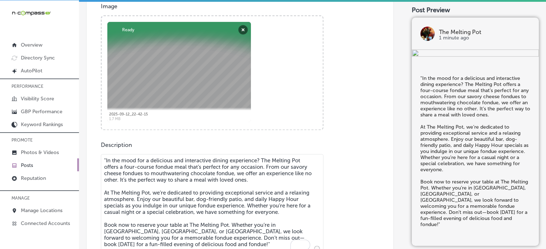
scroll to position [315, 0]
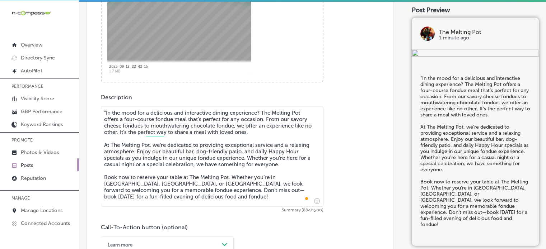
click at [105, 113] on textarea ""In the mood for a delicious and interactive dining experience? The Melting Pot…" at bounding box center [212, 157] width 222 height 100
click at [169, 150] on textarea "In the mood for a delicious and interactive dining experience? The Melting Pot …" at bounding box center [212, 157] width 222 height 100
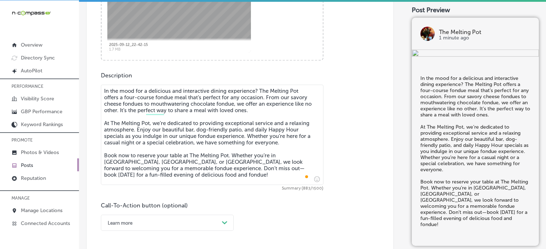
scroll to position [337, 0]
click at [178, 151] on textarea "In the mood for a delicious and interactive dining experience? The Melting Pot …" at bounding box center [212, 134] width 222 height 100
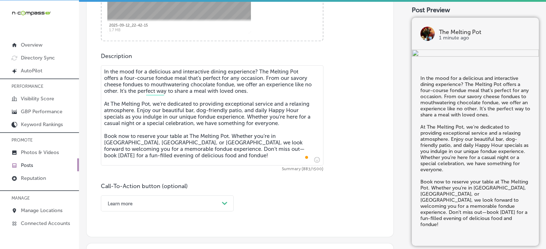
type textarea "In the mood for a delicious and interactive dining experience? The Melting Pot …"
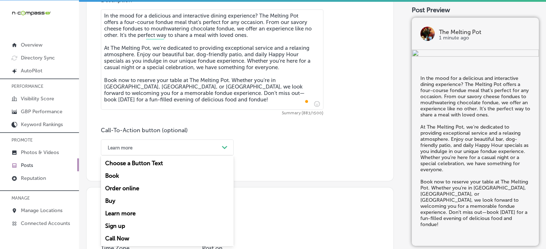
click at [181, 156] on div "option Learn more, selected. option Buy focused, 4 of 7. 7 results available. U…" at bounding box center [167, 148] width 133 height 16
click at [118, 175] on div "Book" at bounding box center [167, 176] width 133 height 13
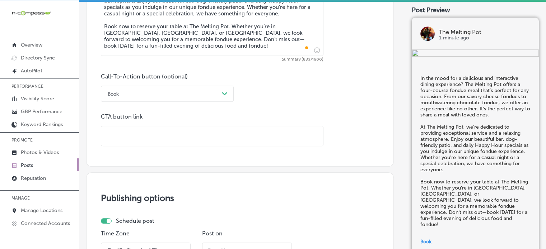
scroll to position [466, 0]
click at [177, 137] on input "text" at bounding box center [212, 136] width 222 height 20
paste input "[URL][DOMAIN_NAME]"
type input "[URL][DOMAIN_NAME]"
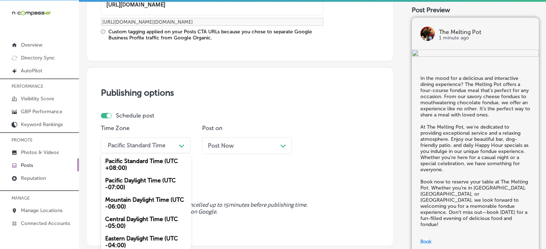
scroll to position [611, 0]
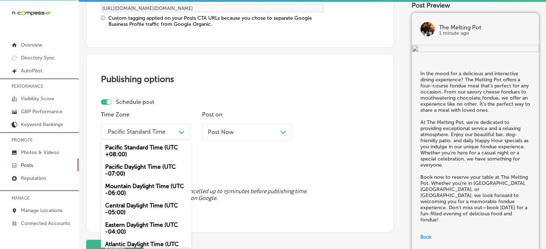
click at [155, 140] on div "option Mountain Daylight Time (UTC -06:00), selected. option Pacific Standard T…" at bounding box center [146, 132] width 90 height 16
click at [136, 186] on div "Mountain Daylight Time (UTC -06:00)" at bounding box center [146, 189] width 90 height 19
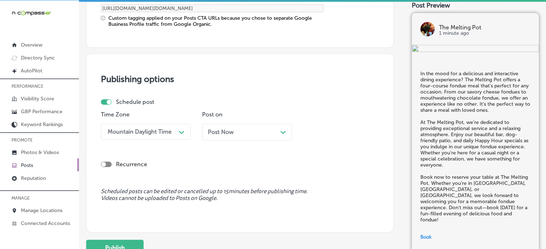
click at [273, 138] on div "Post Now Path Created with Sketch." at bounding box center [247, 132] width 90 height 17
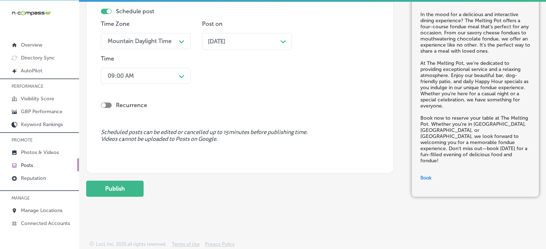
scroll to position [702, 0]
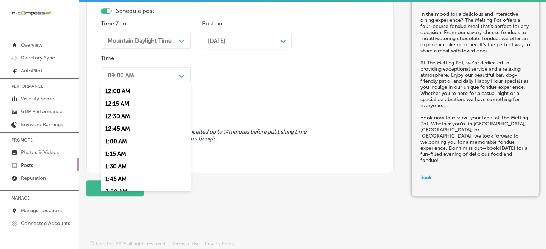
click at [154, 76] on div "09:00 AM" at bounding box center [140, 75] width 72 height 13
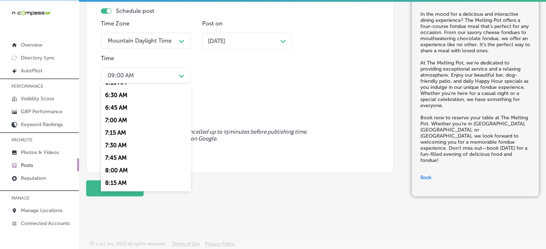
scroll to position [323, 0]
click at [119, 123] on div "7:00 AM" at bounding box center [146, 120] width 90 height 13
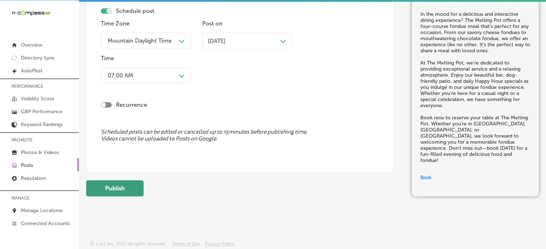
click at [121, 190] on button "Publish" at bounding box center [114, 188] width 57 height 16
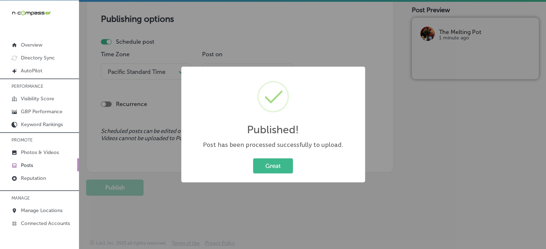
scroll to position [606, 0]
click at [288, 170] on button "Great" at bounding box center [273, 166] width 40 height 15
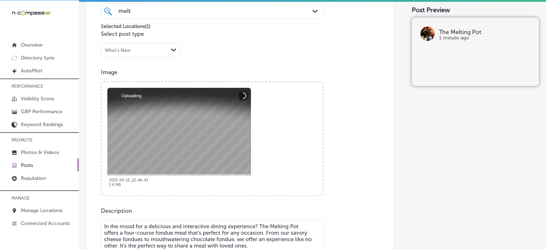
scroll to position [363, 0]
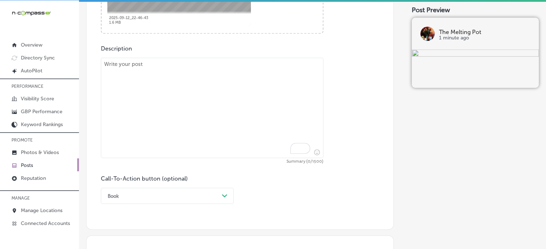
click at [220, 112] on textarea "To enrich screen reader interactions, please activate Accessibility in Grammarl…" at bounding box center [212, 108] width 222 height 100
paste textarea ""Looking for a fun dining experience? The Melting Pot offers a four-course fond…"
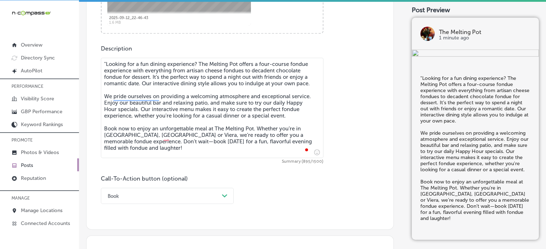
click at [105, 63] on textarea ""Looking for a fun dining experience? The Melting Pot offers a four-course fond…" at bounding box center [212, 108] width 222 height 100
click at [169, 108] on textarea "Looking for a fun dining experience? The Melting Pot offers a four-course fondu…" at bounding box center [212, 108] width 222 height 100
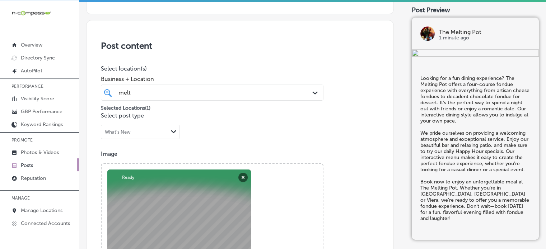
scroll to position [117, 0]
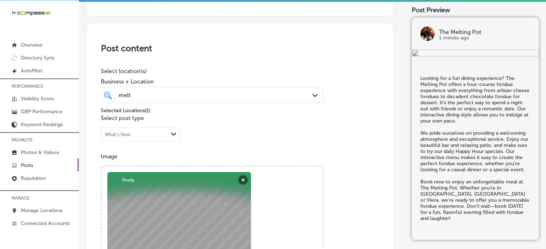
type textarea "Looking for a fun dining experience? The Melting Pot offers a four-course fondu…"
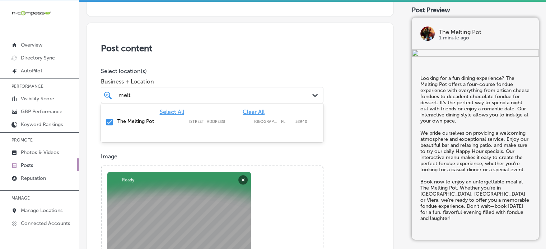
click at [178, 92] on div "melt melt" at bounding box center [203, 95] width 170 height 10
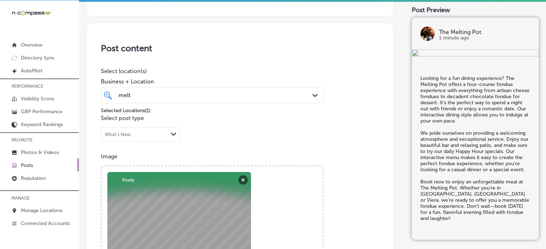
click at [195, 64] on div "Post content Select location(s) Business + Location melt melt Path Created with…" at bounding box center [239, 250] width 307 height 454
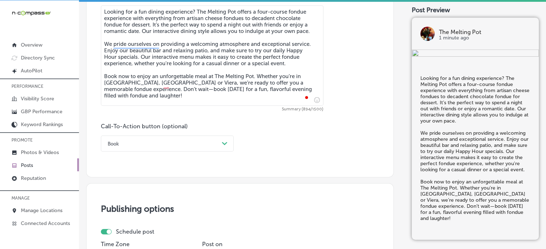
scroll to position [442, 0]
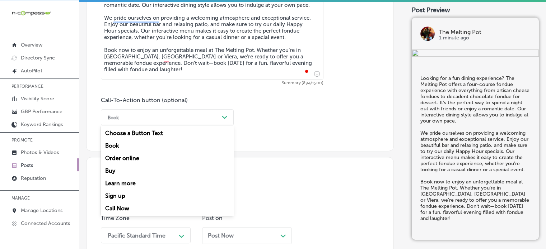
click at [197, 112] on div "Book" at bounding box center [161, 117] width 115 height 11
click at [155, 117] on div "Book" at bounding box center [161, 117] width 115 height 11
click at [113, 146] on div "Book" at bounding box center [167, 146] width 133 height 13
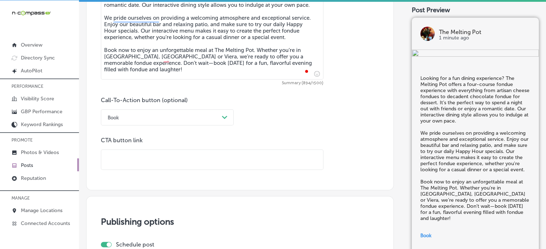
click at [149, 159] on input "text" at bounding box center [212, 160] width 222 height 20
paste input "[URL][DOMAIN_NAME]"
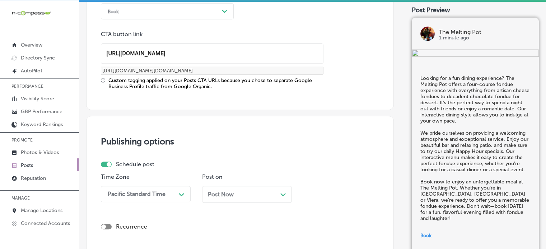
scroll to position [552, 0]
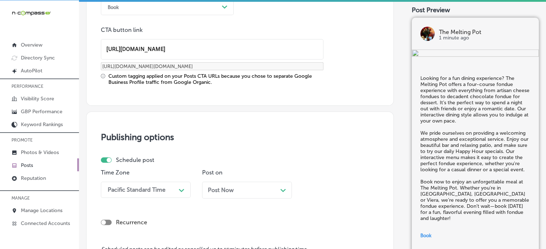
type input "[URL][DOMAIN_NAME]"
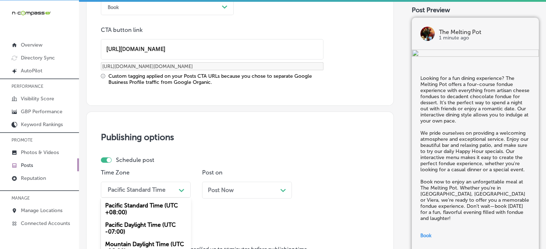
scroll to position [611, 0]
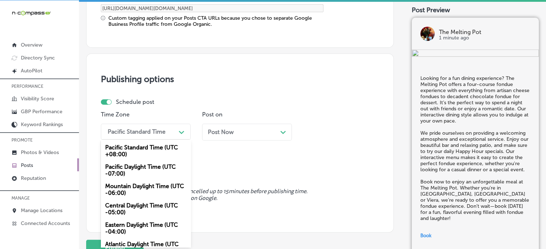
click at [165, 140] on div "option Mountain Daylight Time (UTC -06:00), selected. option Mountain Daylight …" at bounding box center [146, 132] width 90 height 16
click at [145, 185] on div "Mountain Daylight Time (UTC -06:00)" at bounding box center [146, 189] width 90 height 19
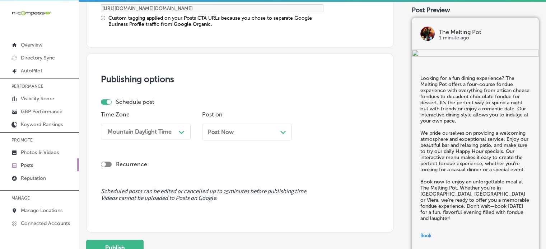
click at [237, 131] on div "Post Now Path Created with Sketch." at bounding box center [247, 132] width 78 height 7
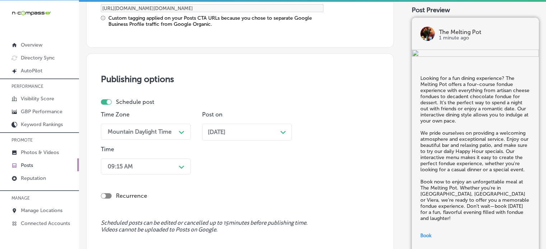
click at [178, 166] on div "09:15 AM Path Created with Sketch." at bounding box center [146, 167] width 90 height 16
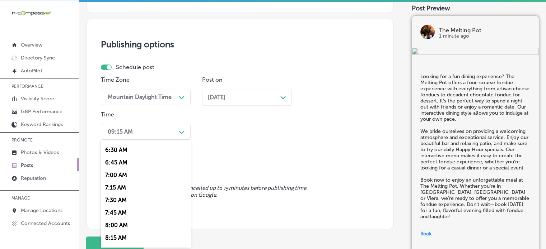
scroll to position [324, 0]
click at [121, 173] on div "7:00 AM" at bounding box center [146, 175] width 90 height 13
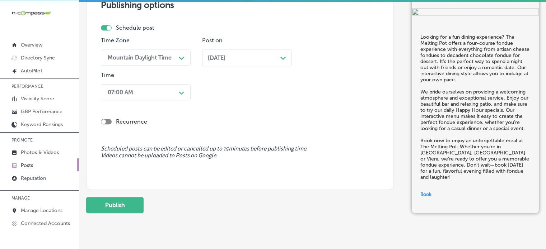
scroll to position [688, 0]
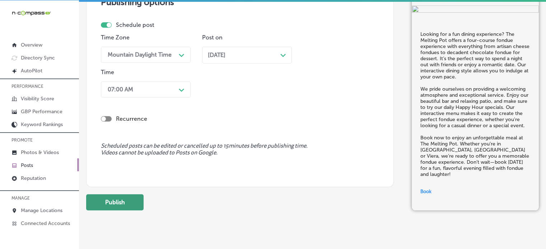
click at [125, 202] on button "Publish" at bounding box center [114, 202] width 57 height 16
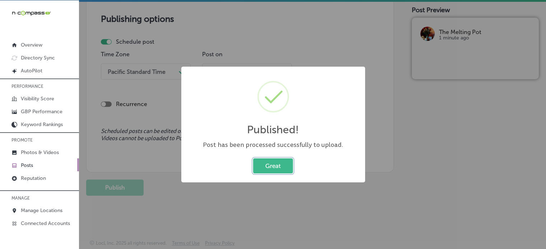
scroll to position [606, 0]
click at [280, 163] on button "Great" at bounding box center [273, 166] width 40 height 15
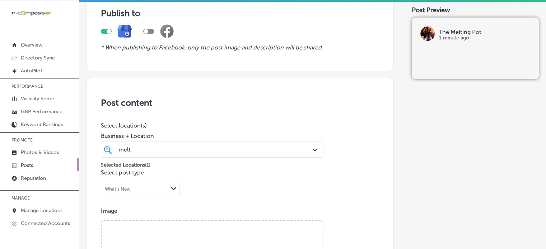
scroll to position [0, 0]
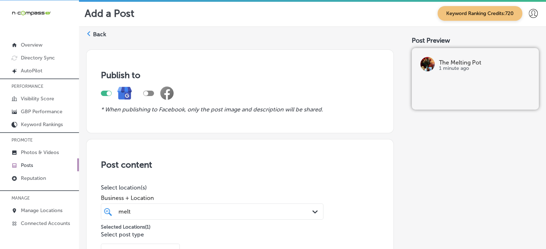
click at [104, 32] on label "Back" at bounding box center [99, 34] width 13 height 8
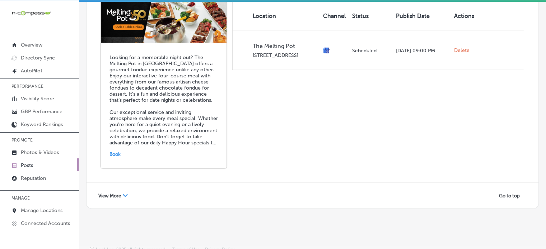
scroll to position [1, 0]
click at [116, 193] on span "View More" at bounding box center [109, 195] width 23 height 5
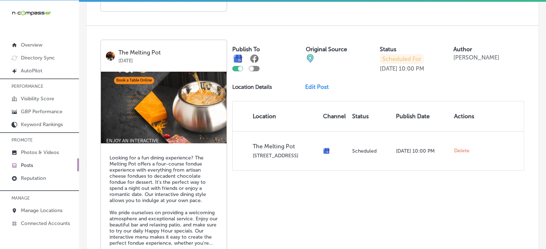
scroll to position [2813, 0]
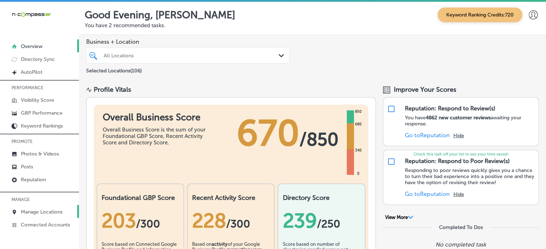
click at [56, 211] on p "Manage Locations" at bounding box center [42, 212] width 42 height 6
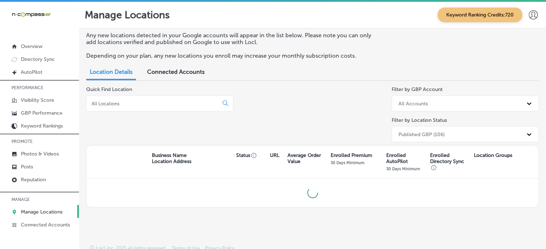
click at [149, 106] on input at bounding box center [154, 103] width 126 height 6
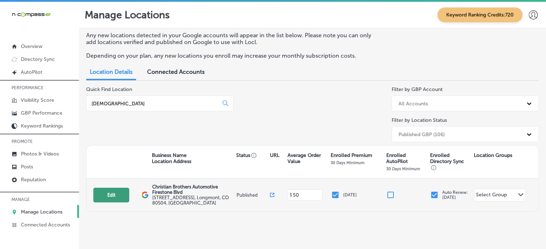
type input "christ"
click at [104, 193] on button "Edit" at bounding box center [111, 195] width 36 height 15
select select "US"
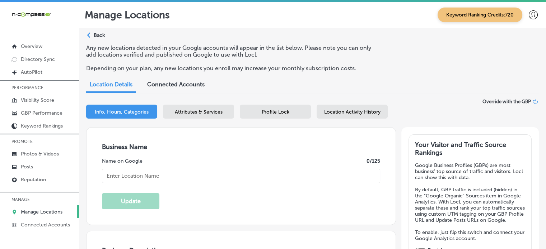
checkbox input "true"
type textarea "At Christian Brothers Automotive in Firestone, CO, we provide high-quality auto…"
type input "[STREET_ADDRESS]"
type input "Longmont"
type input "80504"
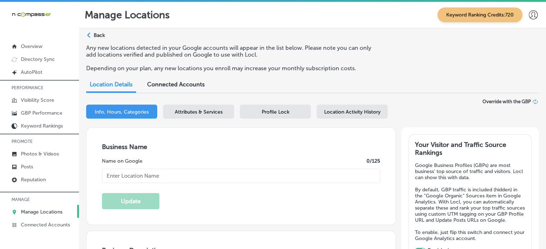
type input "US"
type input "https://www.cbac.com/firestone-blvd/"
type input "Christian Brothers Automotive Firestone Blvd"
type input "+1 303 997 3685"
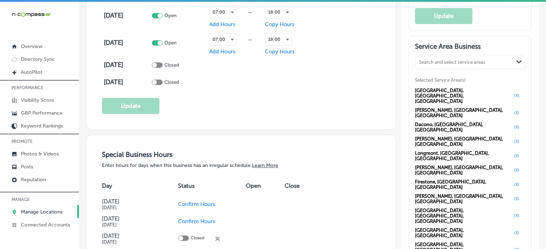
scroll to position [631, 0]
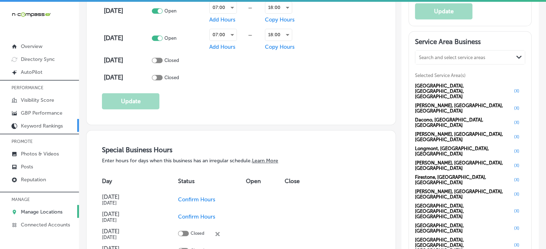
click at [36, 124] on p "Keyword Rankings" at bounding box center [42, 126] width 42 height 6
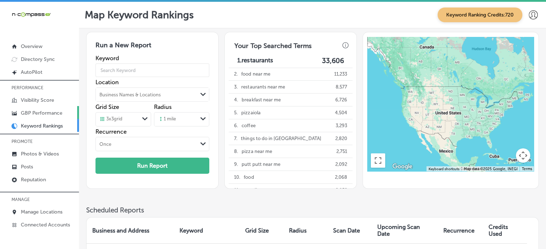
click at [29, 112] on p "GBP Performance" at bounding box center [42, 113] width 42 height 6
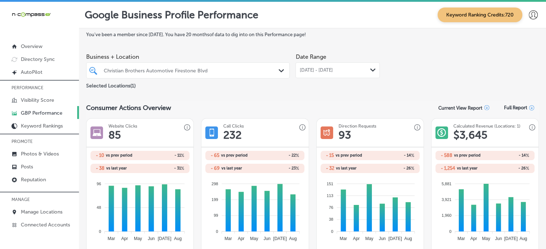
click at [251, 63] on div "Christian Brothers Automotive Firestone Blvd Path Created with Sketch." at bounding box center [187, 70] width 203 height 16
click at [325, 65] on div "Aug 01, 2025 - Aug 31, 2025 Path Created with Sketch." at bounding box center [337, 70] width 84 height 16
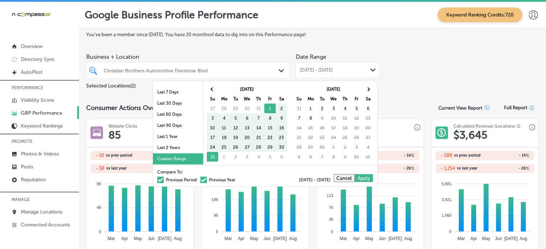
scroll to position [1, 0]
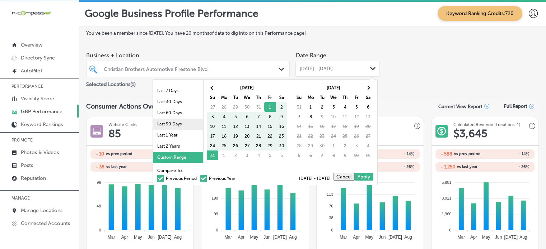
click at [173, 122] on li "Last 90 Days" at bounding box center [178, 124] width 50 height 11
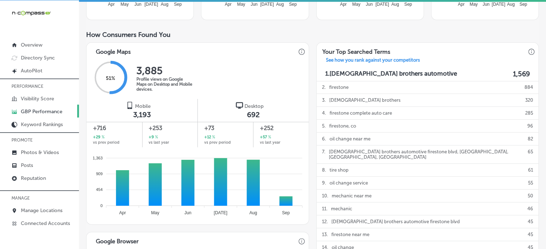
scroll to position [226, 0]
